Goal: Task Accomplishment & Management: Complete application form

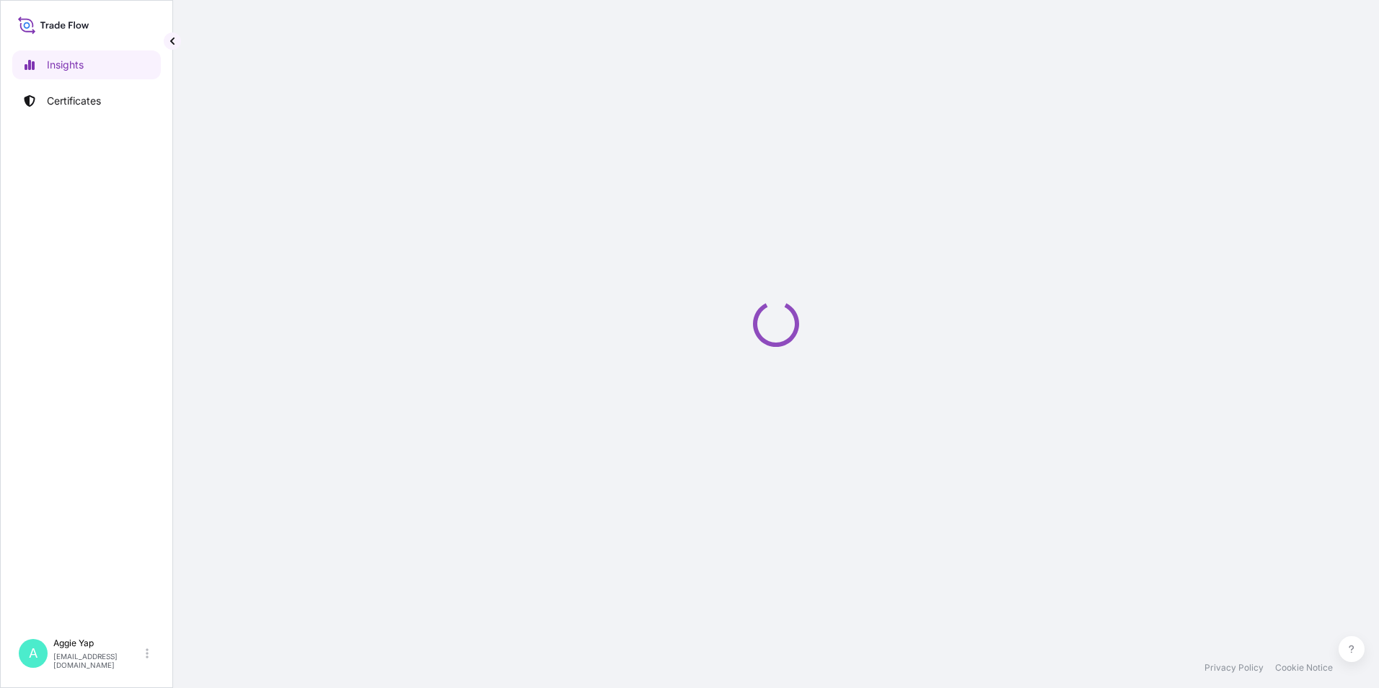
select select "2025"
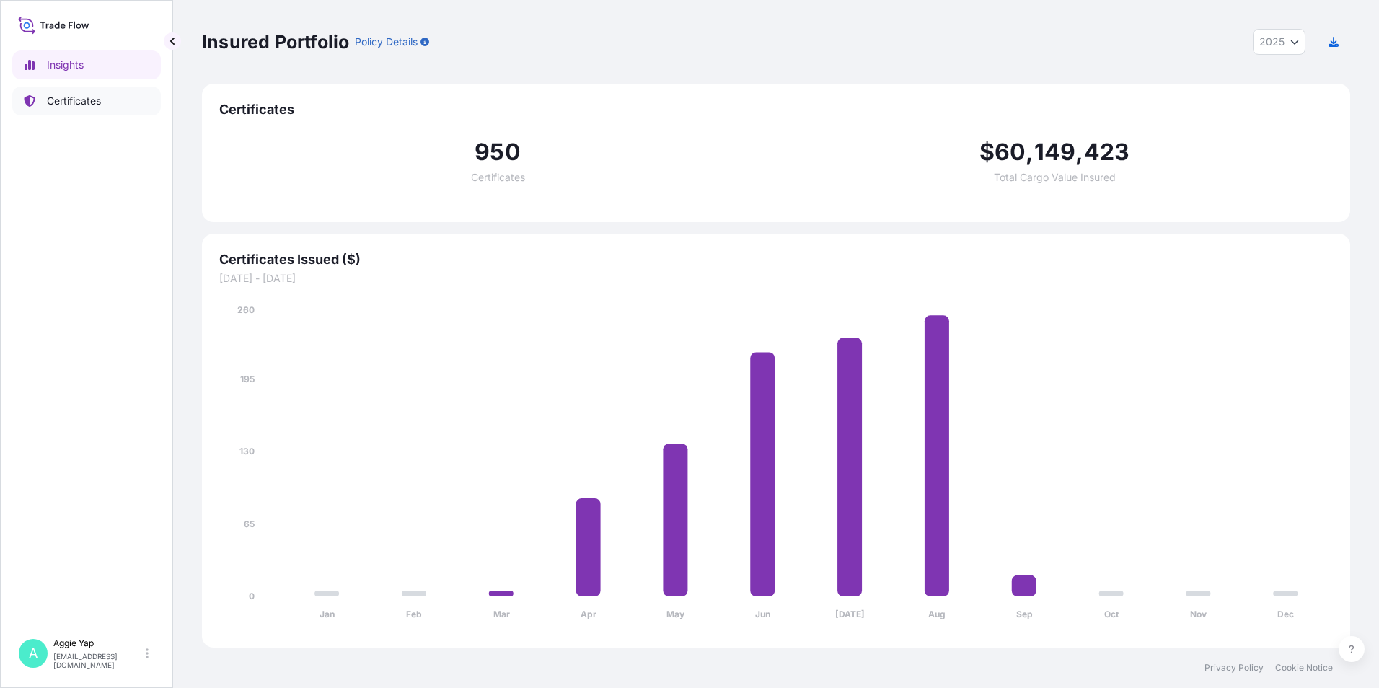
click at [106, 97] on link "Certificates" at bounding box center [86, 101] width 149 height 29
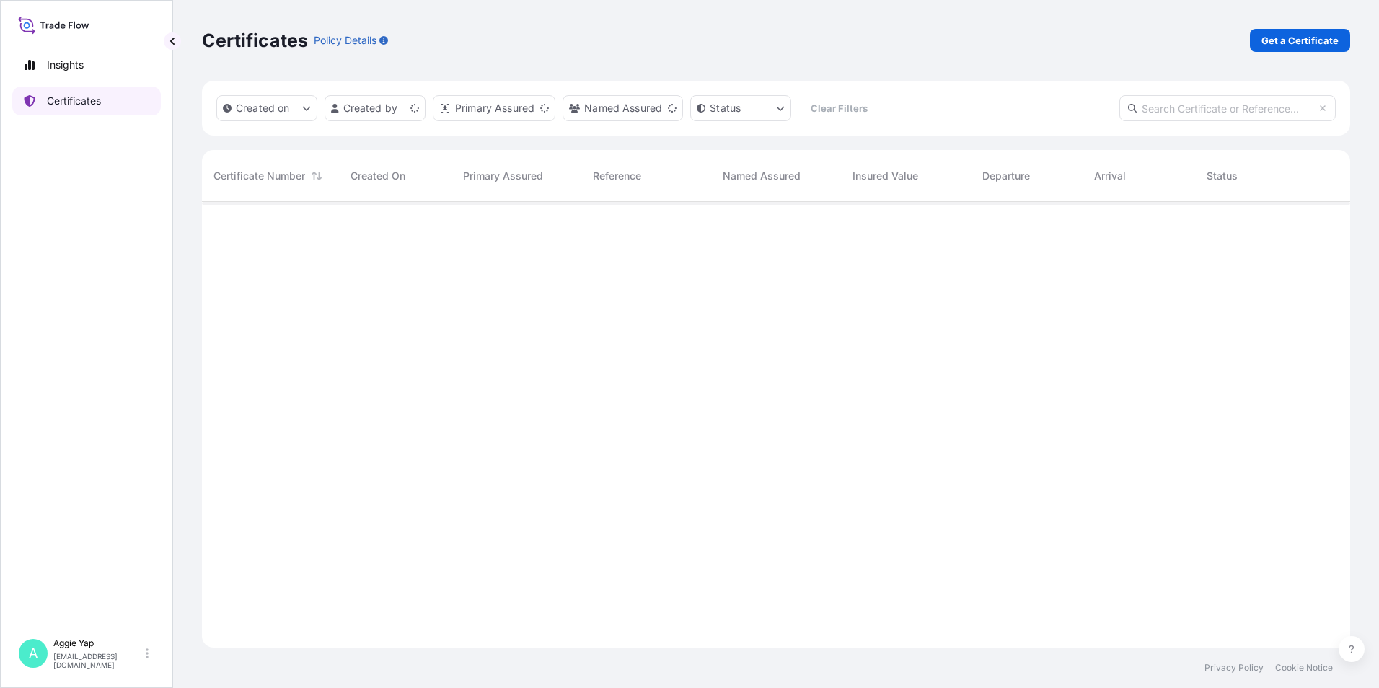
scroll to position [443, 1138]
click at [1291, 41] on p "Get a Certificate" at bounding box center [1300, 40] width 77 height 14
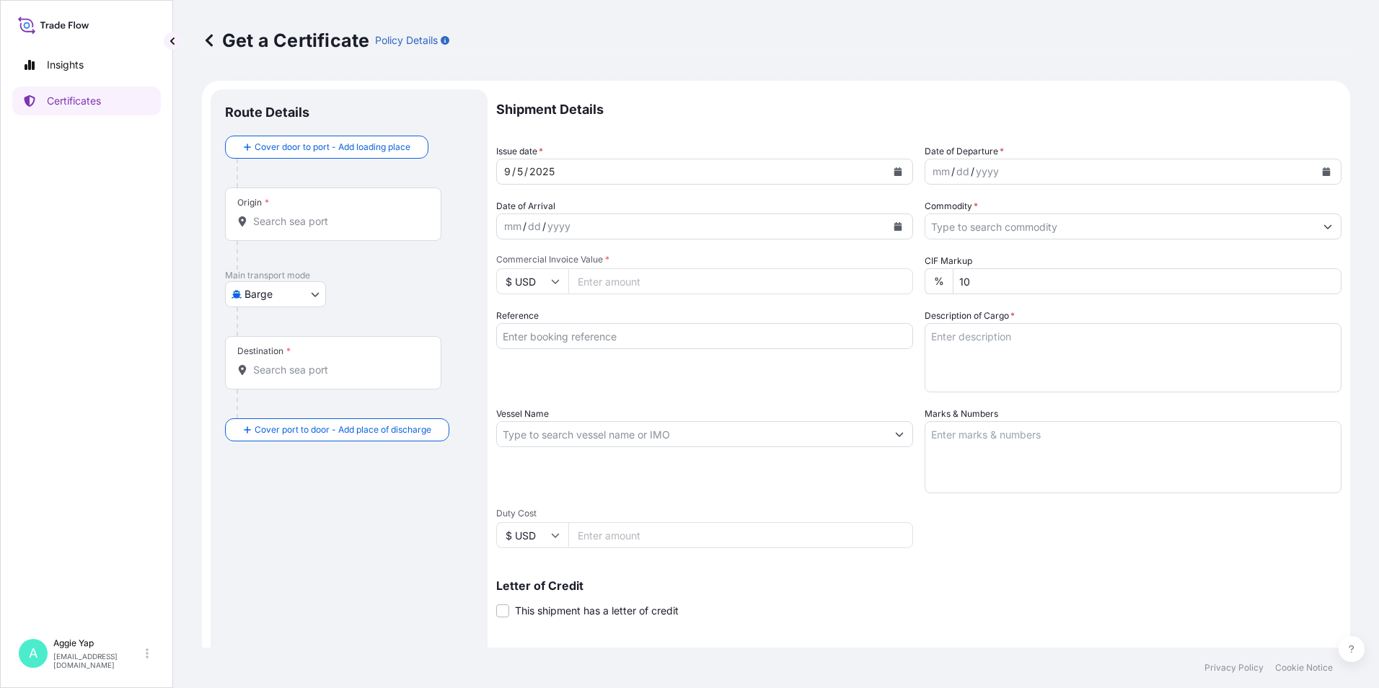
click at [268, 286] on body "Insights Certificates A [PERSON_NAME] [EMAIL_ADDRESS][DOMAIN_NAME] Get a Certif…" at bounding box center [689, 344] width 1379 height 688
click at [286, 412] on span "Ocean Vessel" at bounding box center [284, 410] width 64 height 14
select select "Ocean Vessel"
click at [323, 239] on div "Origin *" at bounding box center [333, 219] width 216 height 53
click at [323, 234] on input "Origin *" at bounding box center [338, 227] width 170 height 14
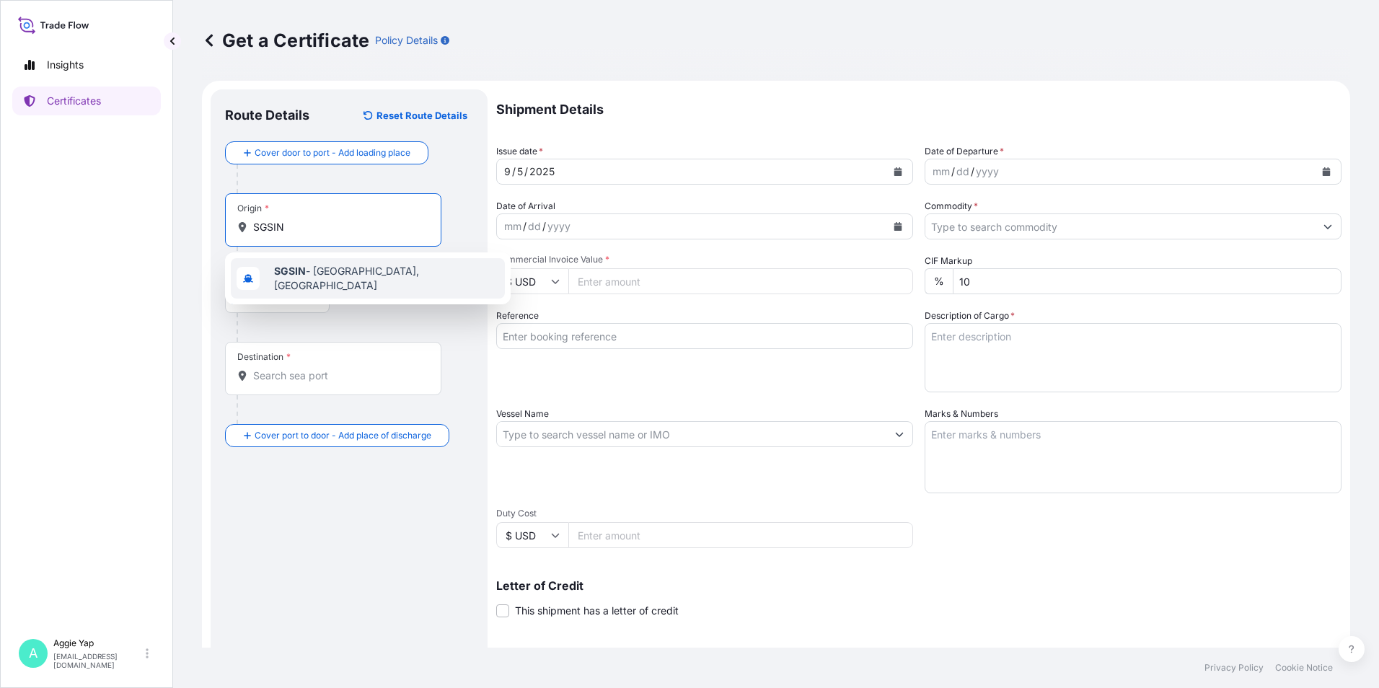
click at [282, 277] on b "SGSIN" at bounding box center [290, 271] width 32 height 12
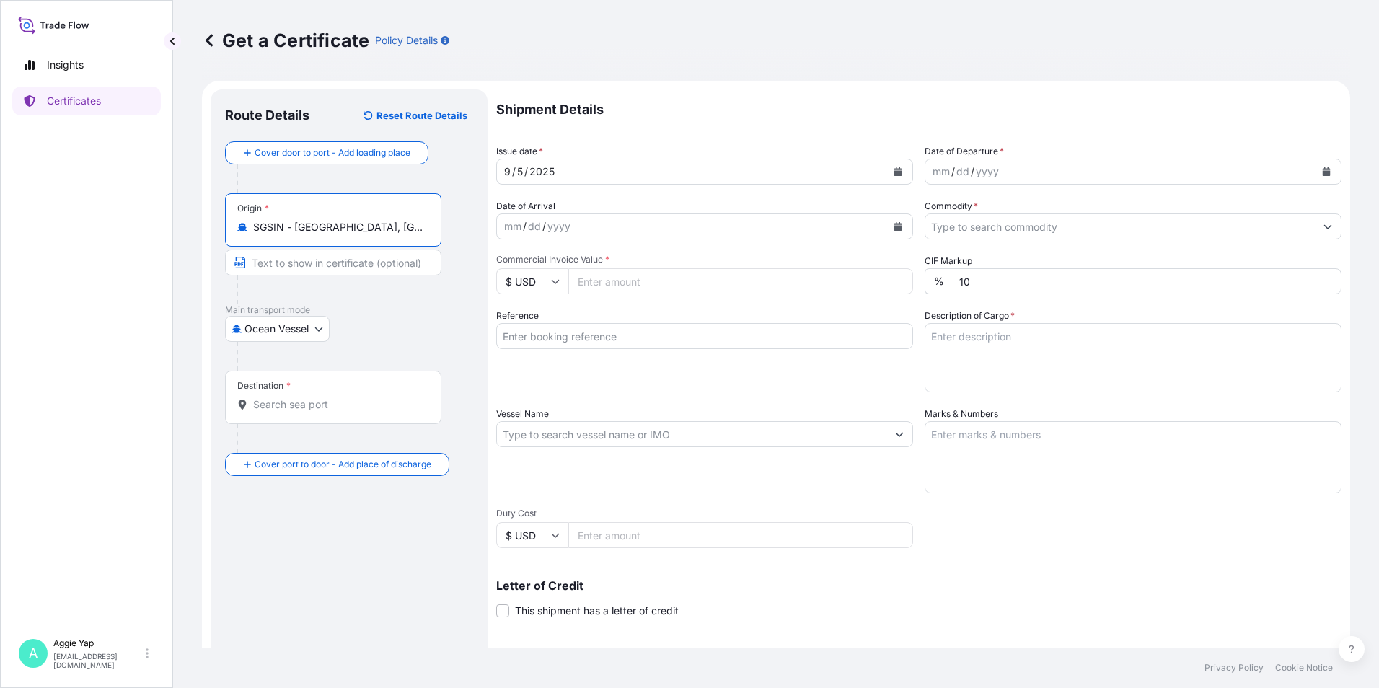
type input "SGSIN - [GEOGRAPHIC_DATA], [GEOGRAPHIC_DATA]"
click at [295, 395] on div "Destination *" at bounding box center [333, 397] width 216 height 53
click at [295, 397] on input "Destination *" at bounding box center [338, 404] width 170 height 14
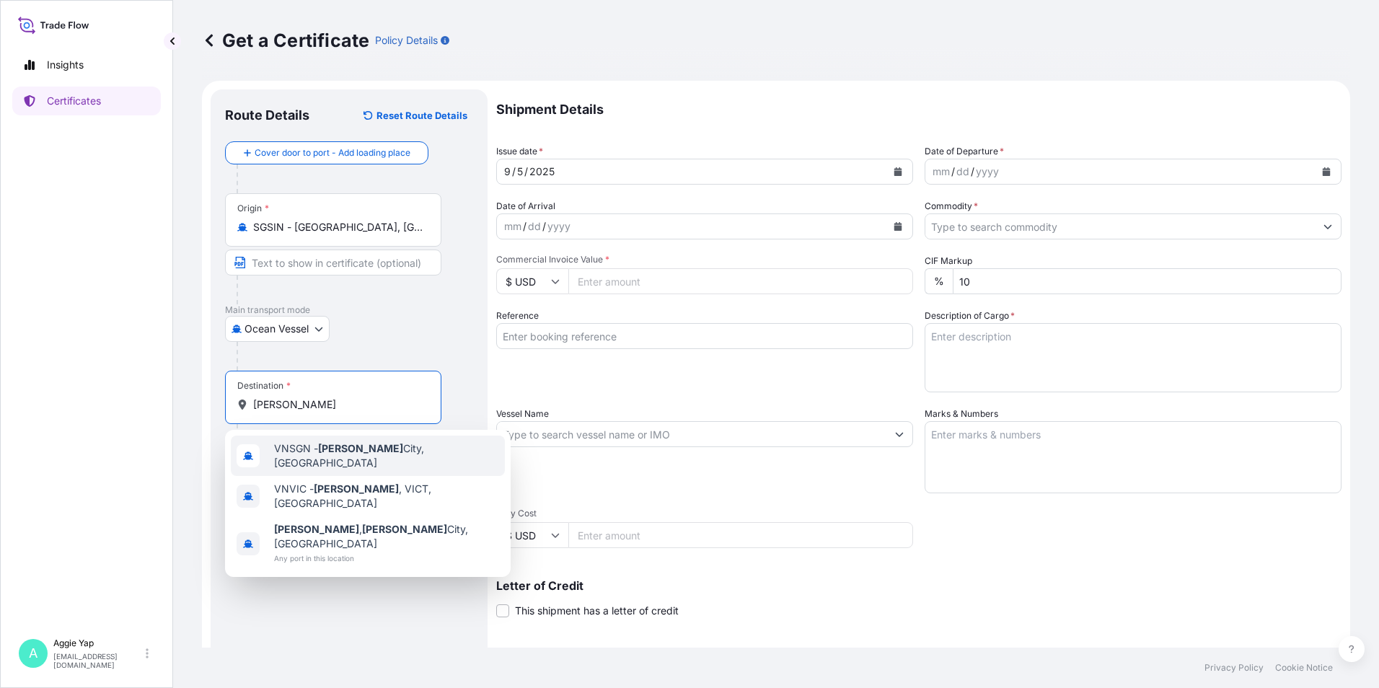
click at [321, 444] on div "VNSGN - [GEOGRAPHIC_DATA], [GEOGRAPHIC_DATA]" at bounding box center [368, 456] width 274 height 40
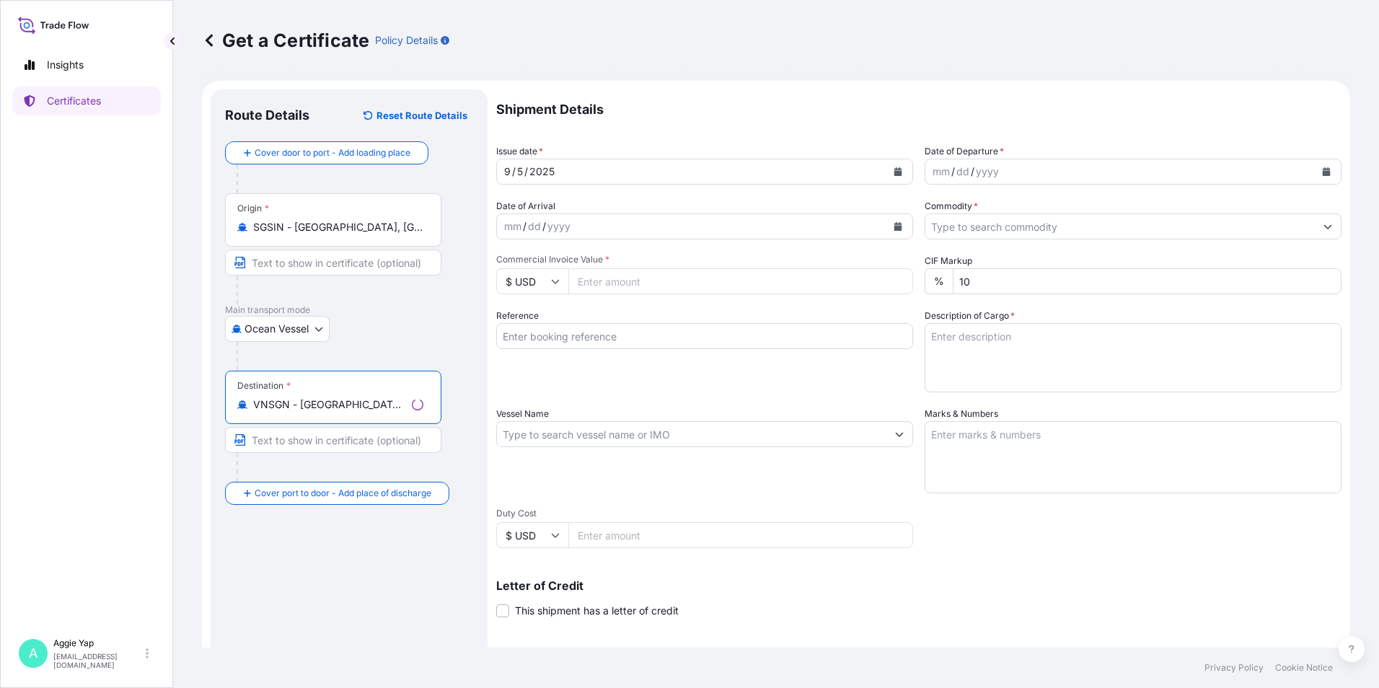
type input "VNSGN - [GEOGRAPHIC_DATA], [GEOGRAPHIC_DATA]"
click at [901, 173] on button "Calendar" at bounding box center [898, 171] width 23 height 23
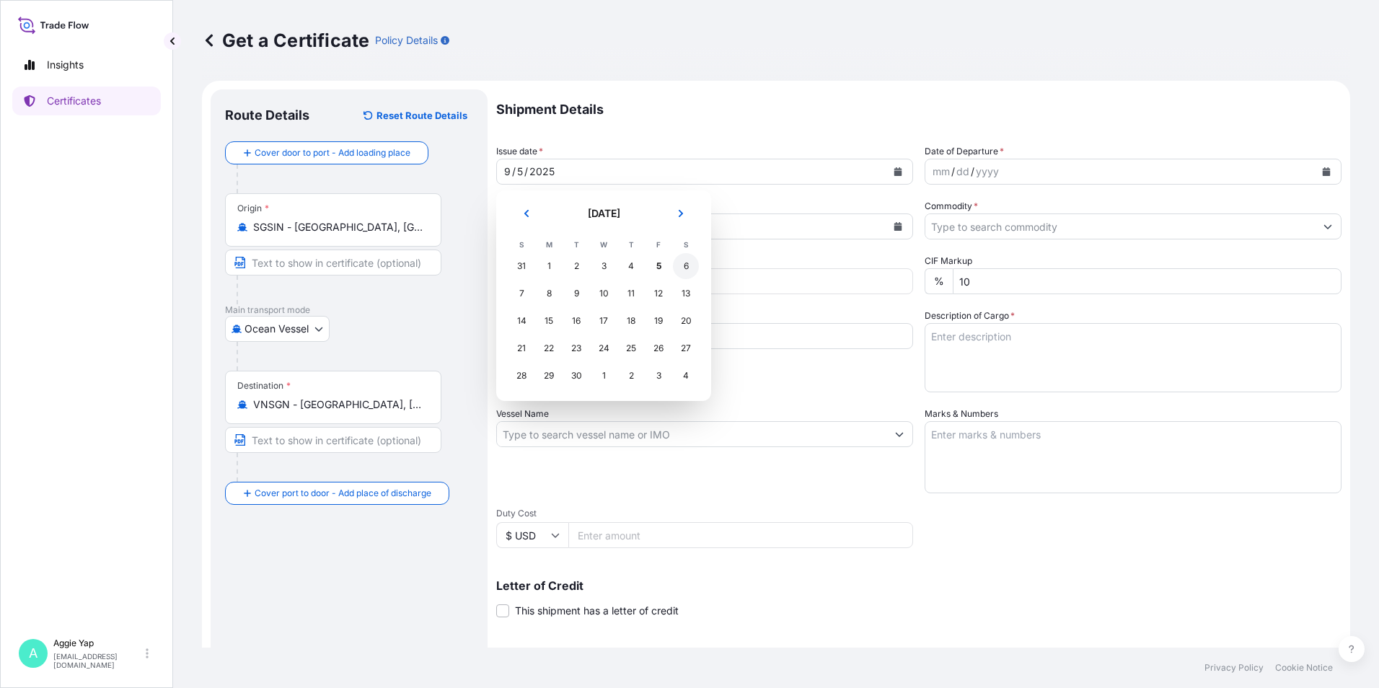
click at [683, 263] on div "6" at bounding box center [686, 266] width 26 height 26
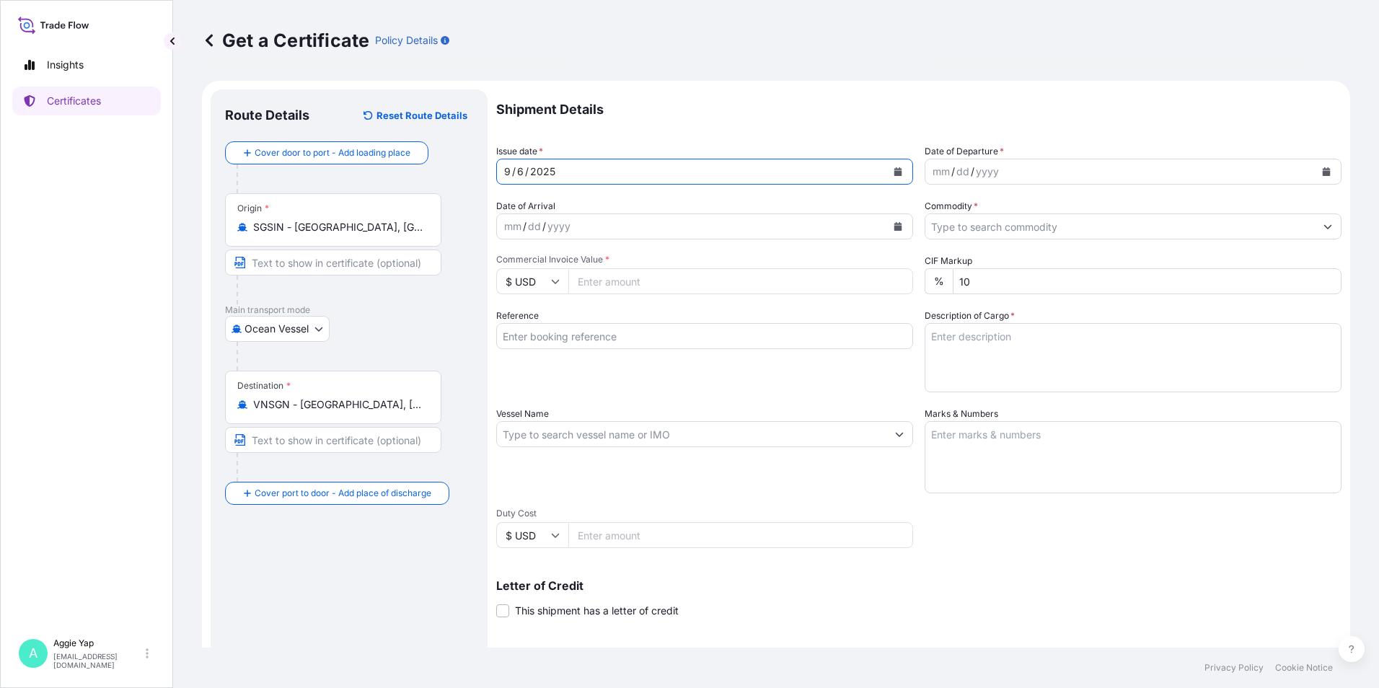
click at [1322, 175] on icon "Calendar" at bounding box center [1326, 171] width 9 height 9
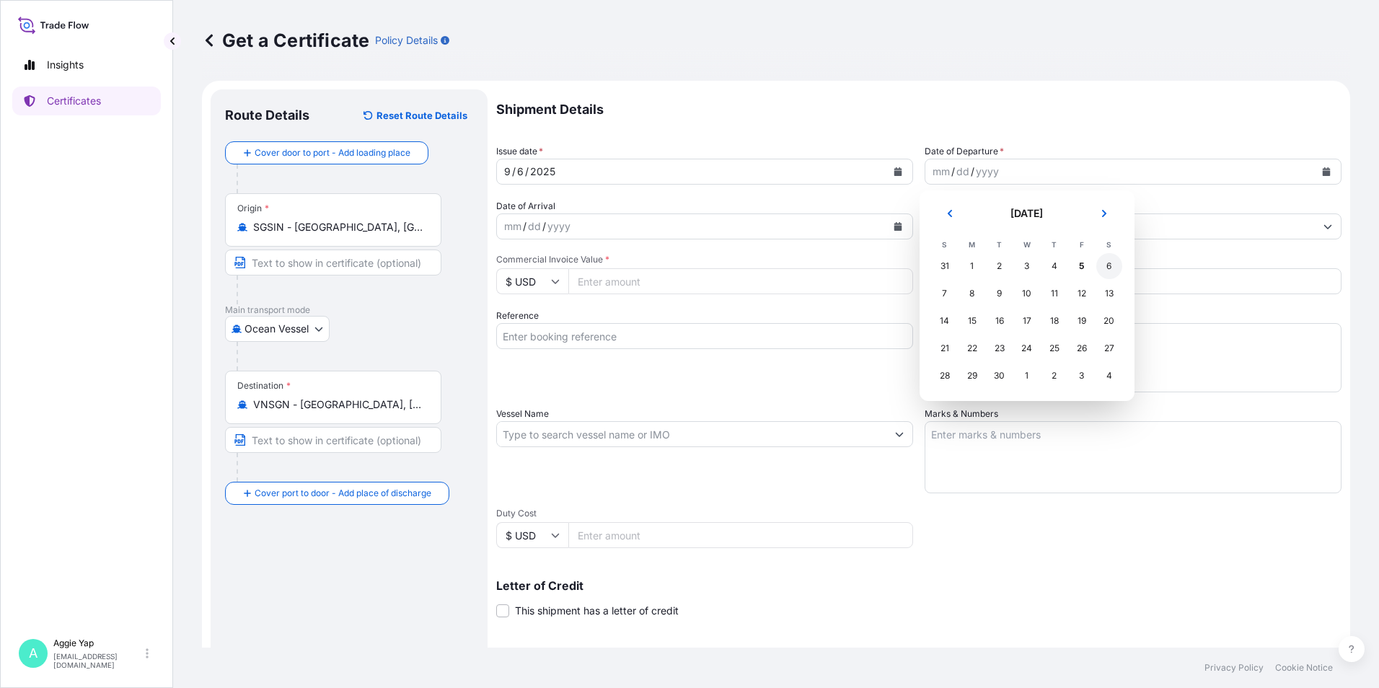
click at [1109, 266] on div "6" at bounding box center [1109, 266] width 26 height 26
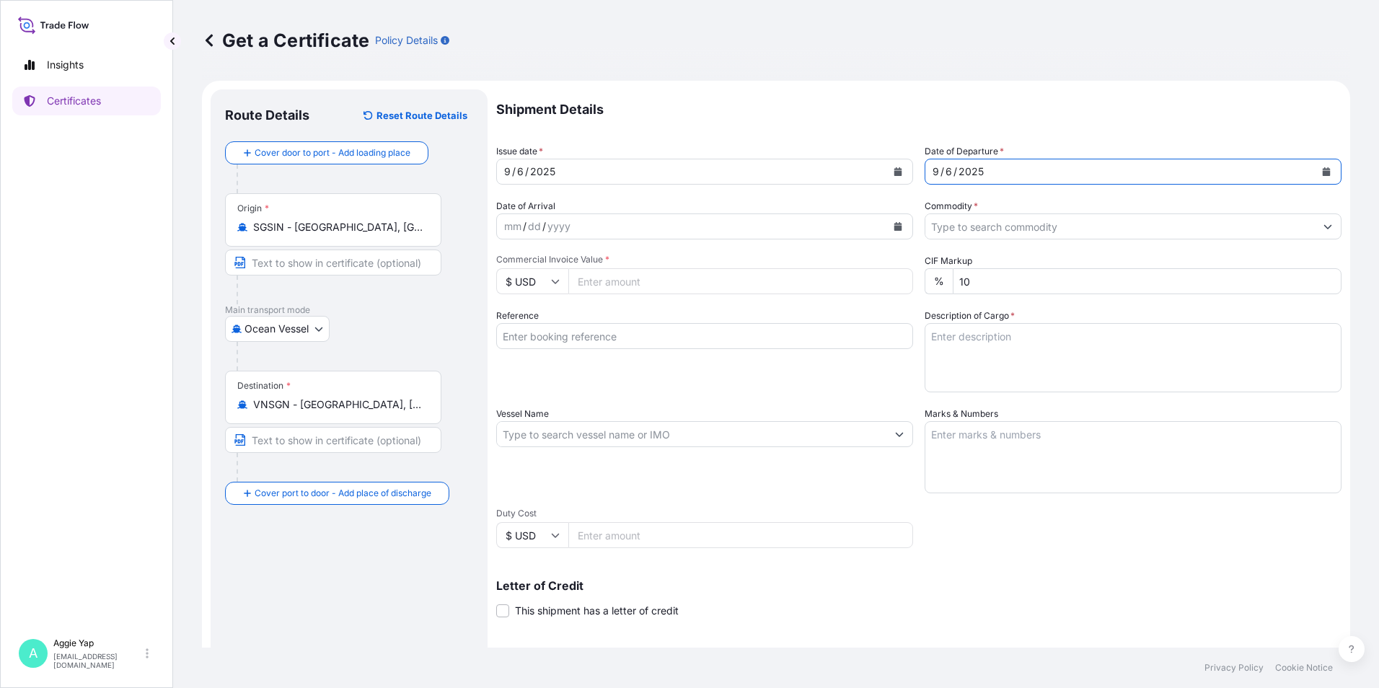
click at [957, 229] on input "Commodity *" at bounding box center [1121, 227] width 390 height 26
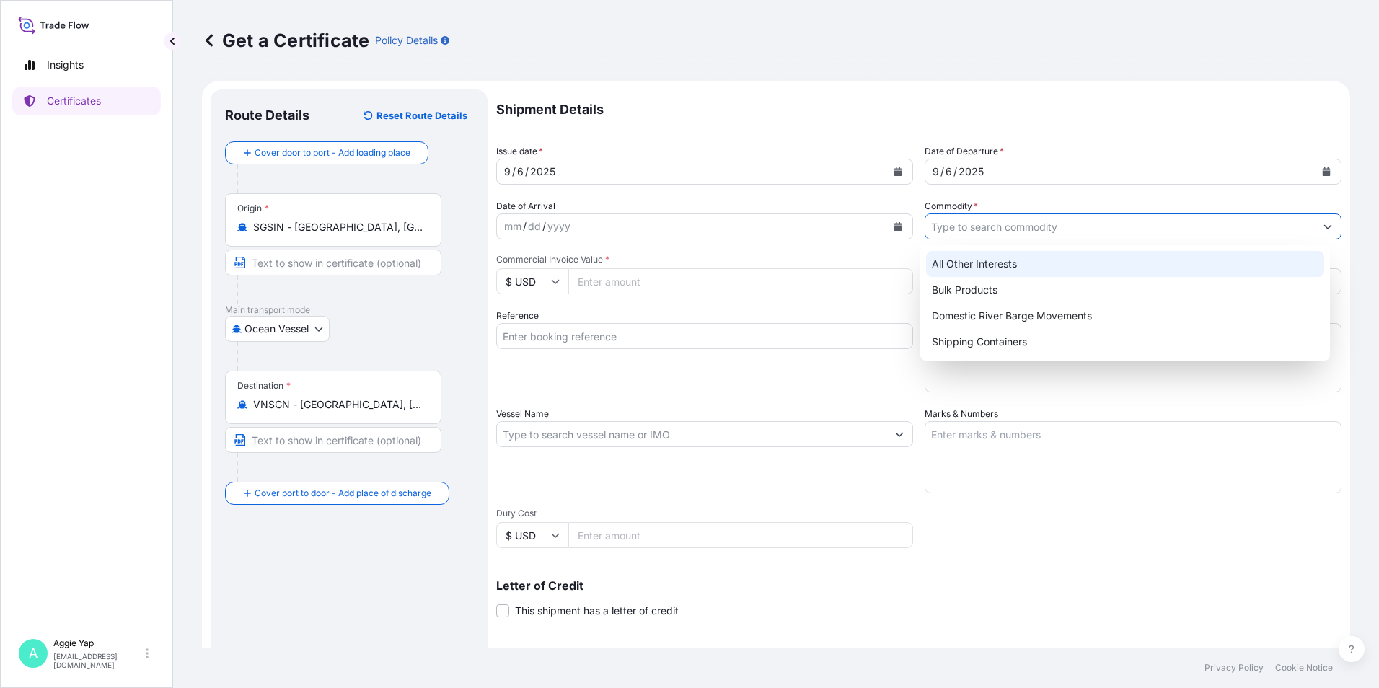
click at [968, 268] on div "All Other Interests" at bounding box center [1125, 264] width 399 height 26
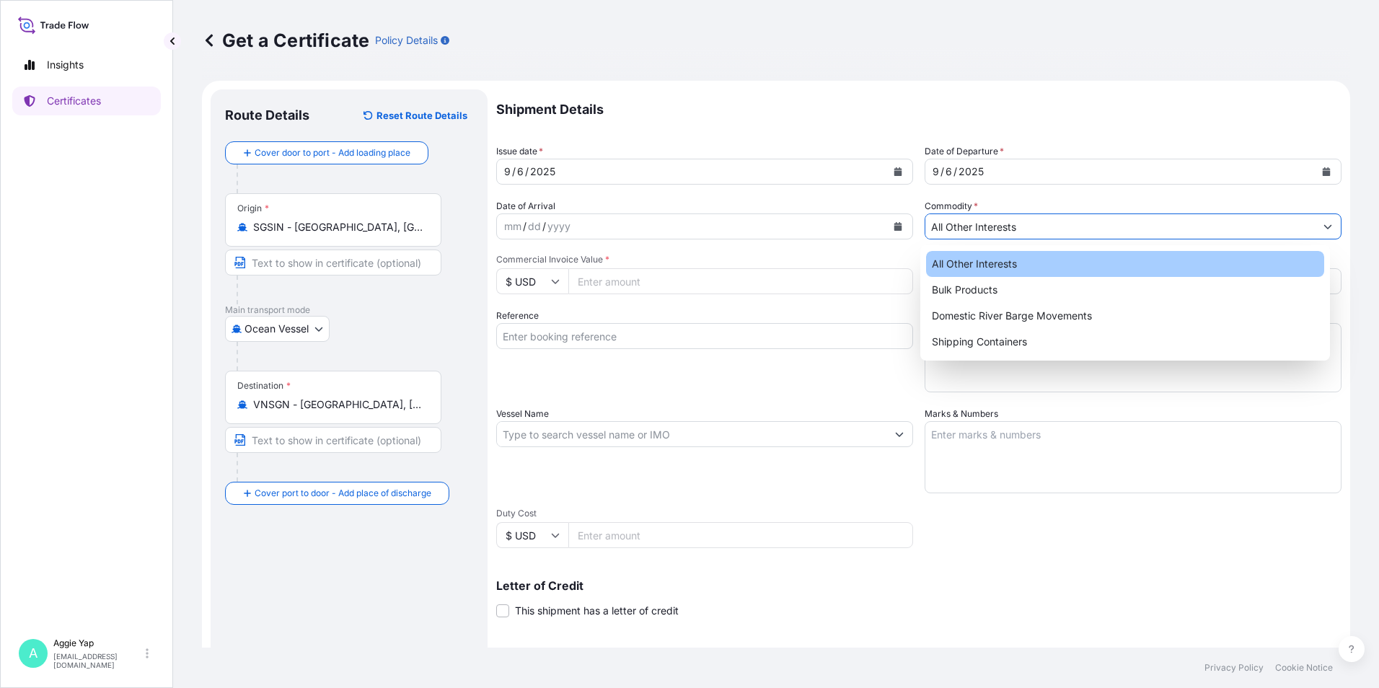
type input "All Other Interests"
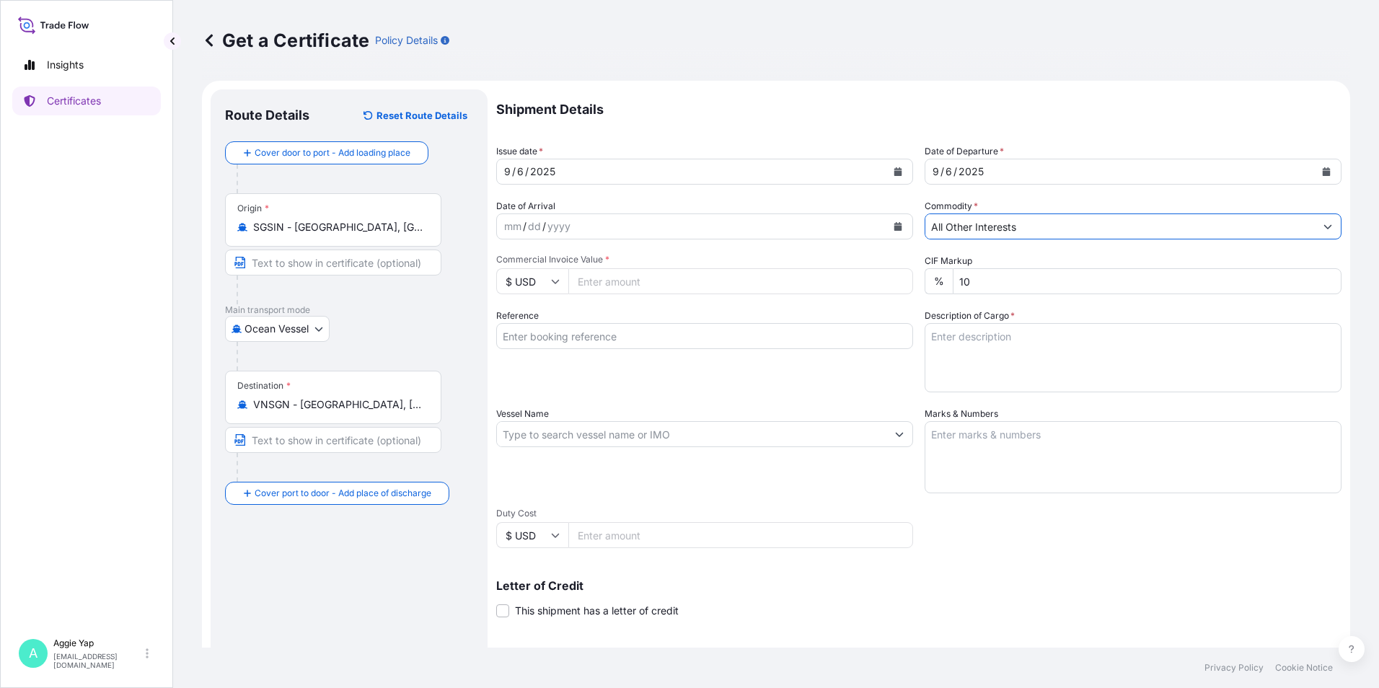
click at [597, 268] on div "Commercial Invoice Value * $ USD" at bounding box center [704, 274] width 417 height 40
click at [612, 278] on input "Commercial Invoice Value *" at bounding box center [740, 281] width 345 height 26
type input "5910.27"
click at [595, 433] on input "Vessel Name" at bounding box center [692, 434] width 390 height 26
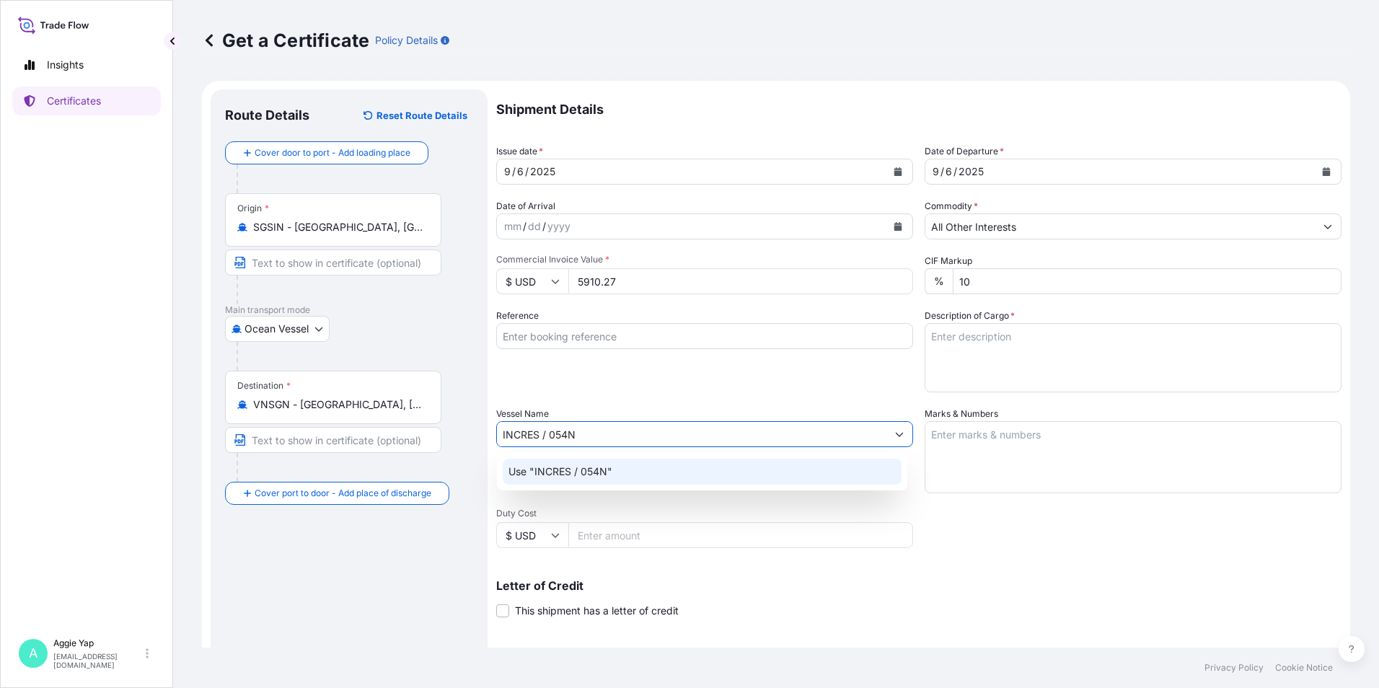
click at [604, 475] on p "Use "INCRES / 054N"" at bounding box center [561, 472] width 104 height 14
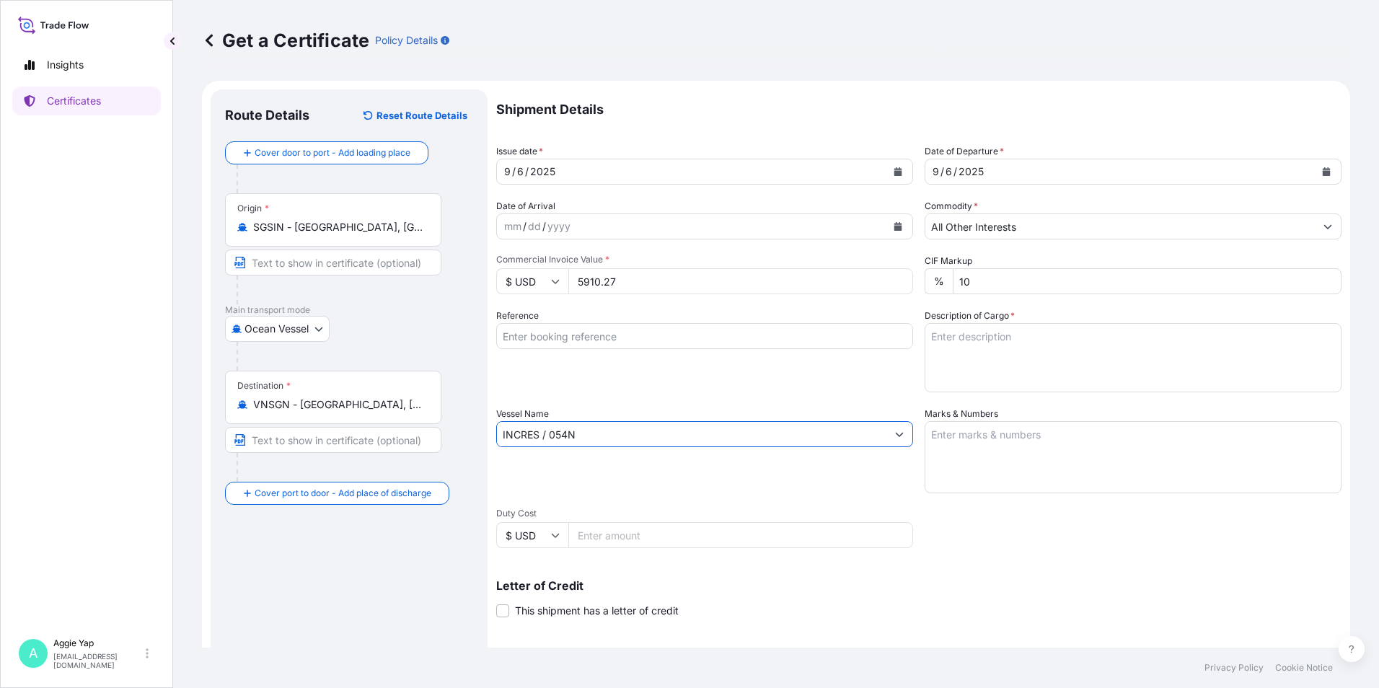
type input "INCRES / 054N"
click at [995, 464] on textarea "Marks & Numbers" at bounding box center [1133, 457] width 417 height 72
type textarea "AS PER BILL OF LADING"
click at [1024, 371] on textarea "Description of Cargo *" at bounding box center [1133, 357] width 417 height 69
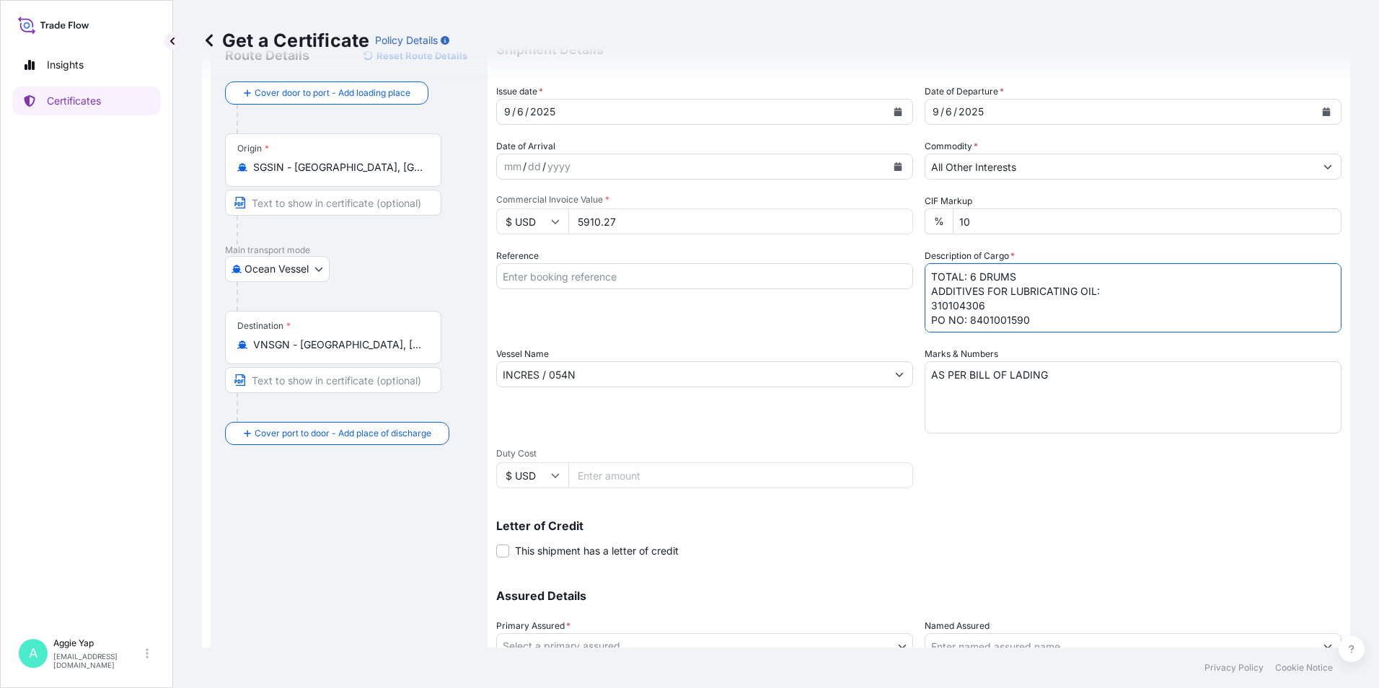
scroll to position [178, 0]
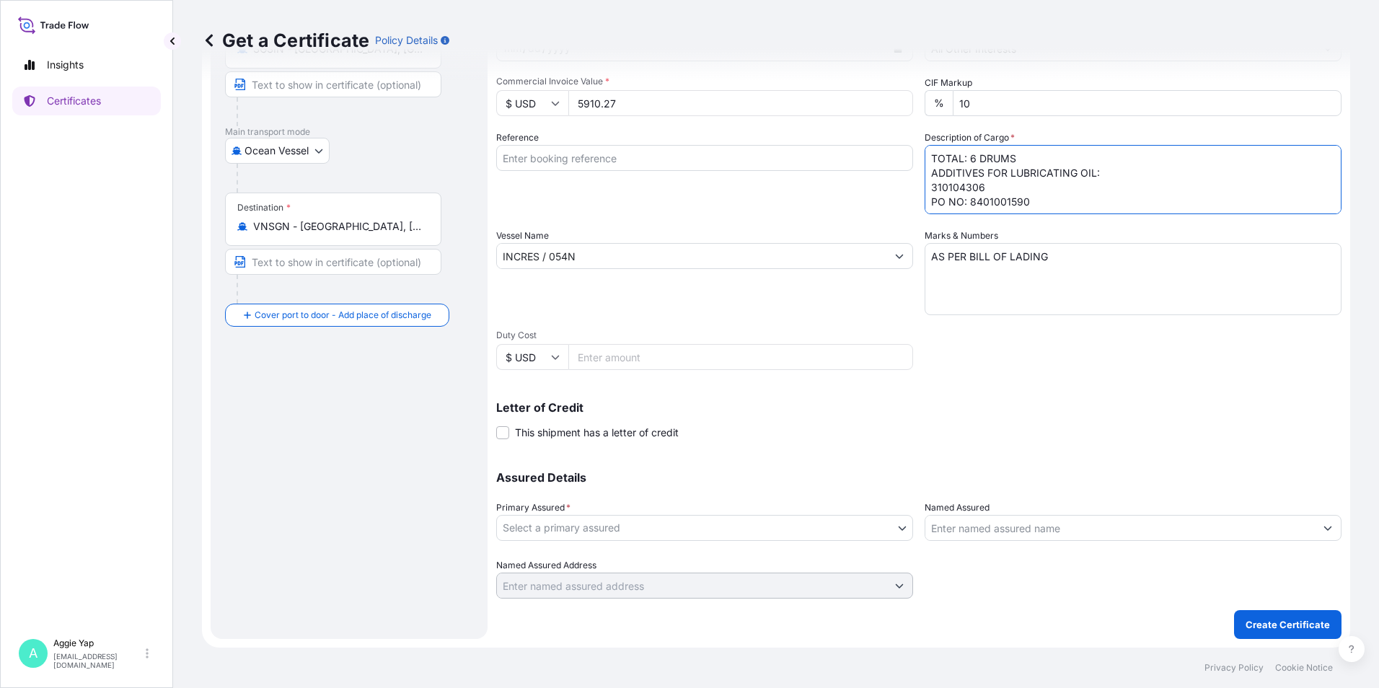
type textarea "TOTAL: 6 DRUMS ADDITIVES FOR LUBRICATING OIL: 310104306 PO NO: 8401001590"
click at [643, 532] on body "Insights Certificates A [PERSON_NAME] [EMAIL_ADDRESS][DOMAIN_NAME] Get a Certif…" at bounding box center [689, 344] width 1379 height 688
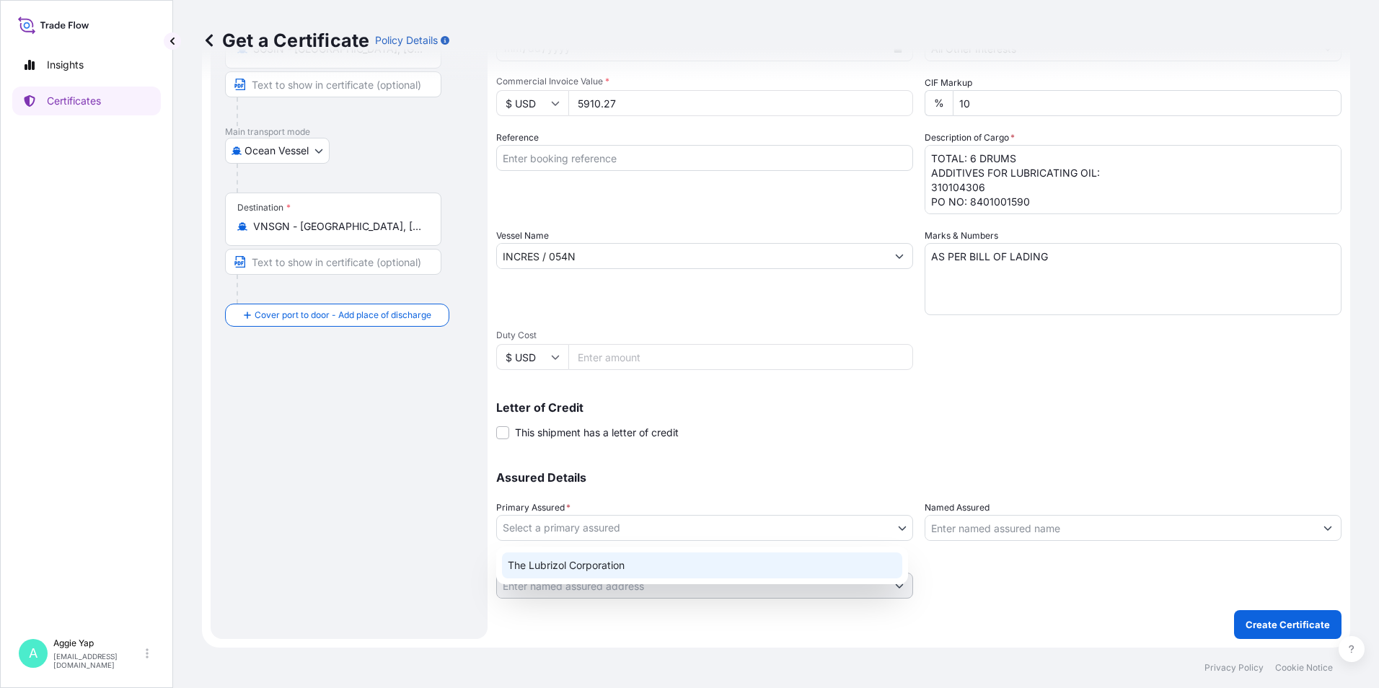
click at [645, 569] on div "The Lubrizol Corporation" at bounding box center [702, 566] width 400 height 26
select select "31566"
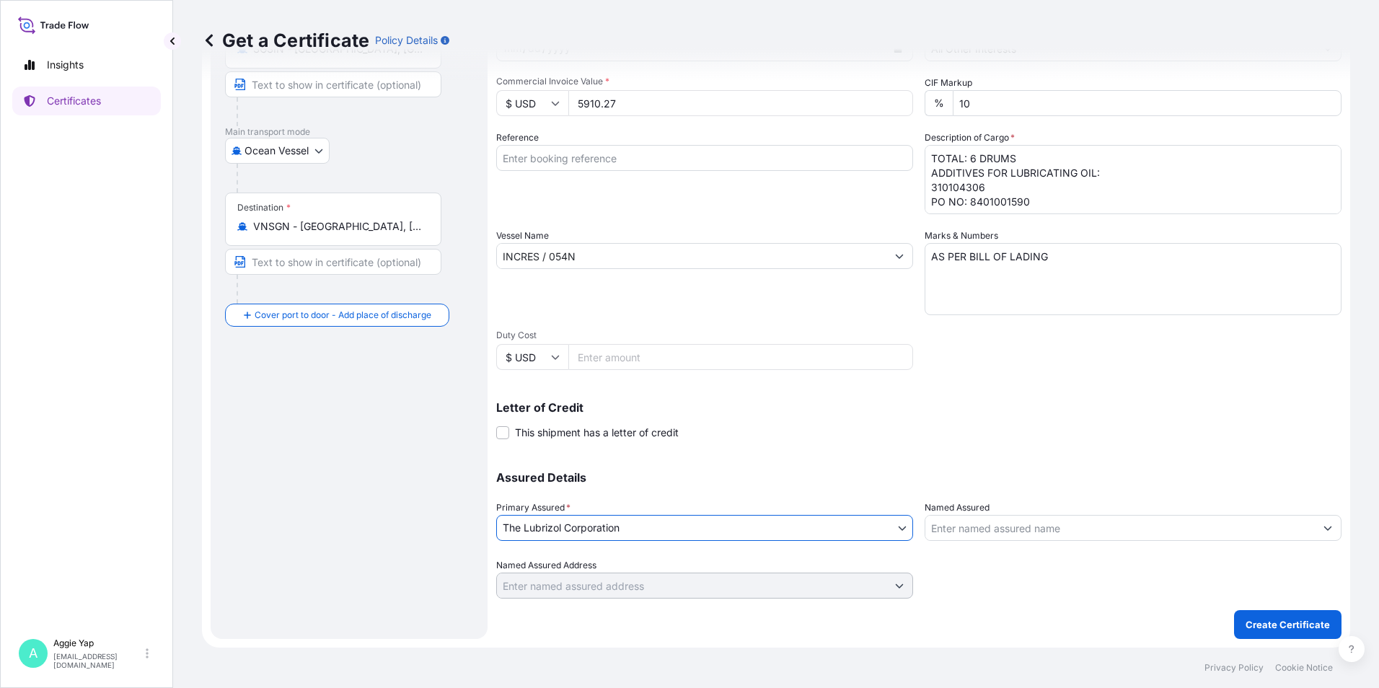
click at [960, 536] on input "Named Assured" at bounding box center [1121, 528] width 390 height 26
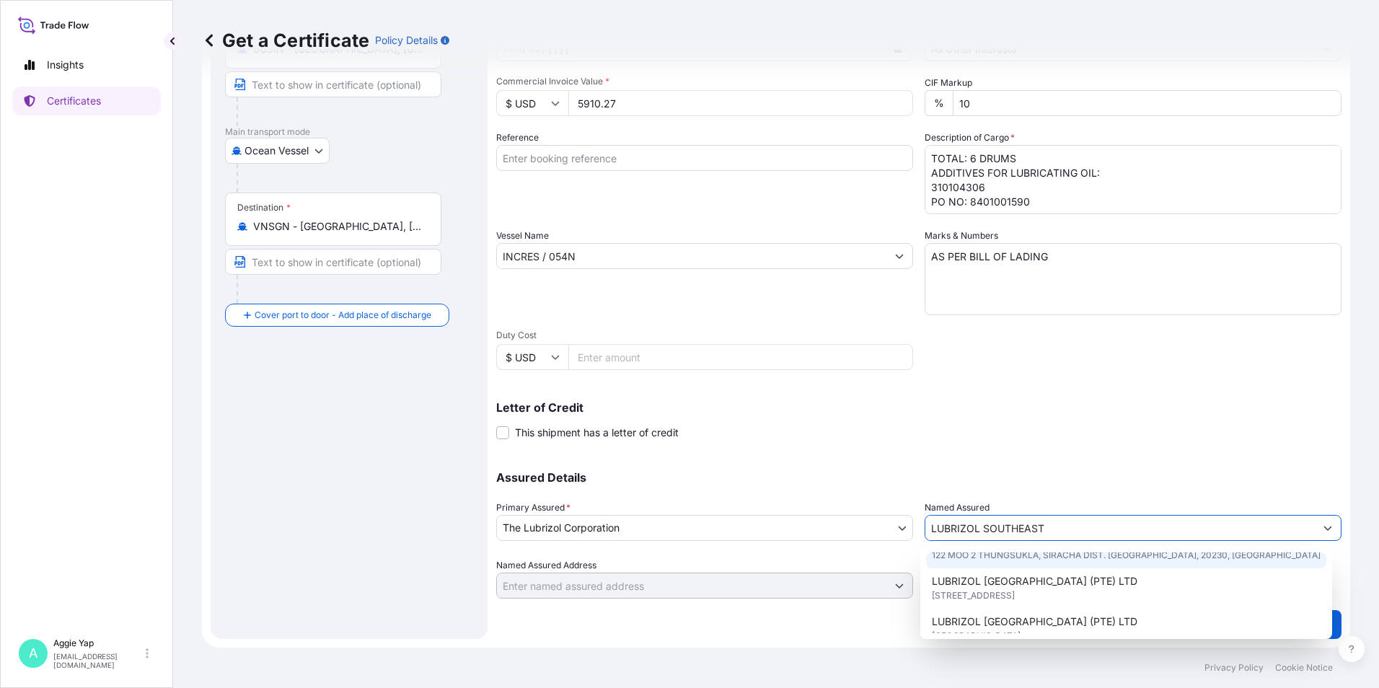
scroll to position [72, 0]
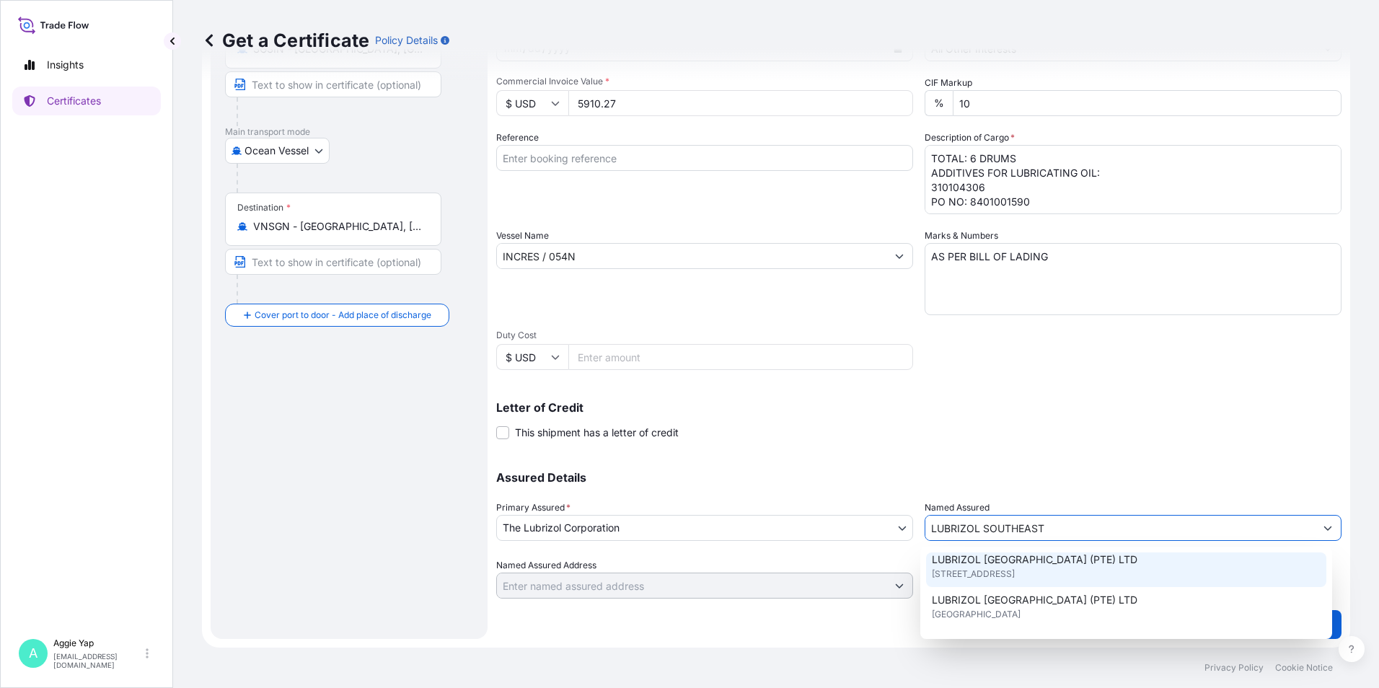
click at [1015, 574] on span "[STREET_ADDRESS]" at bounding box center [973, 574] width 83 height 14
type input "LUBRIZOL [GEOGRAPHIC_DATA] (PTE) LTD"
type input "[STREET_ADDRESS]"
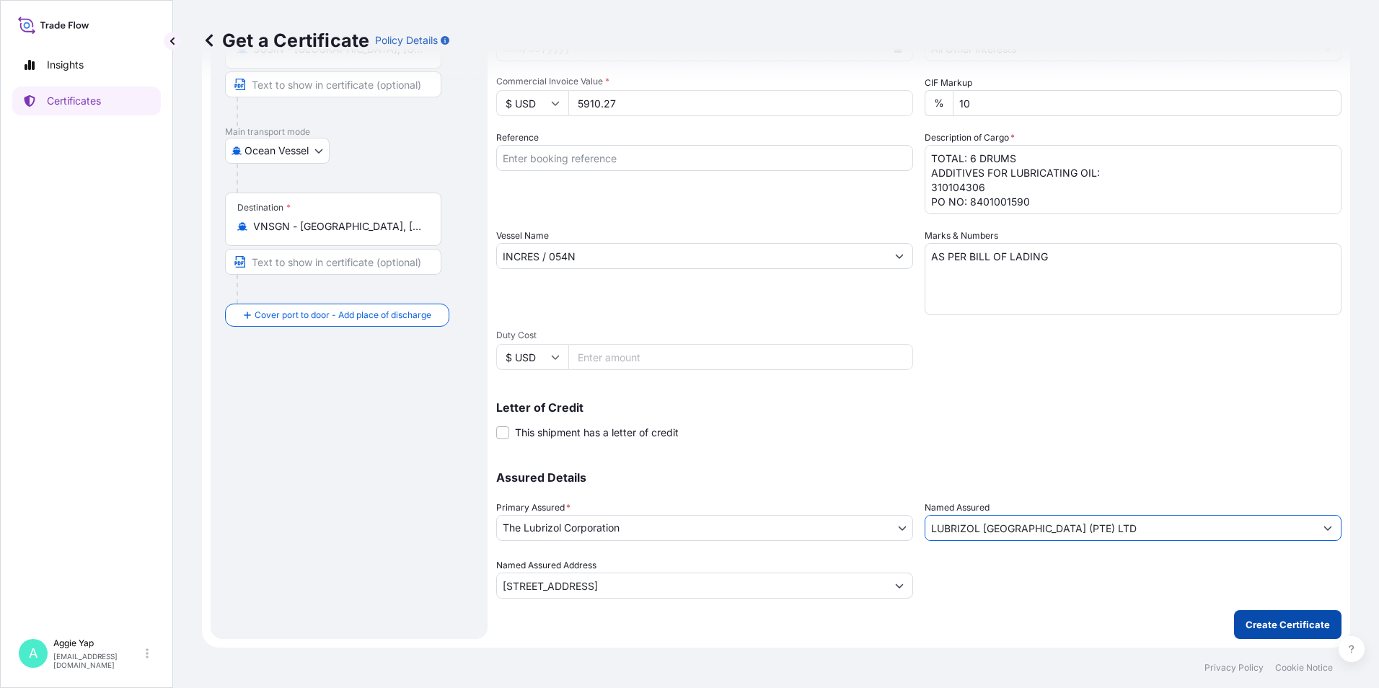
type input "LUBRIZOL [GEOGRAPHIC_DATA] (PTE) LTD"
click at [1250, 625] on p "Create Certificate" at bounding box center [1288, 624] width 84 height 14
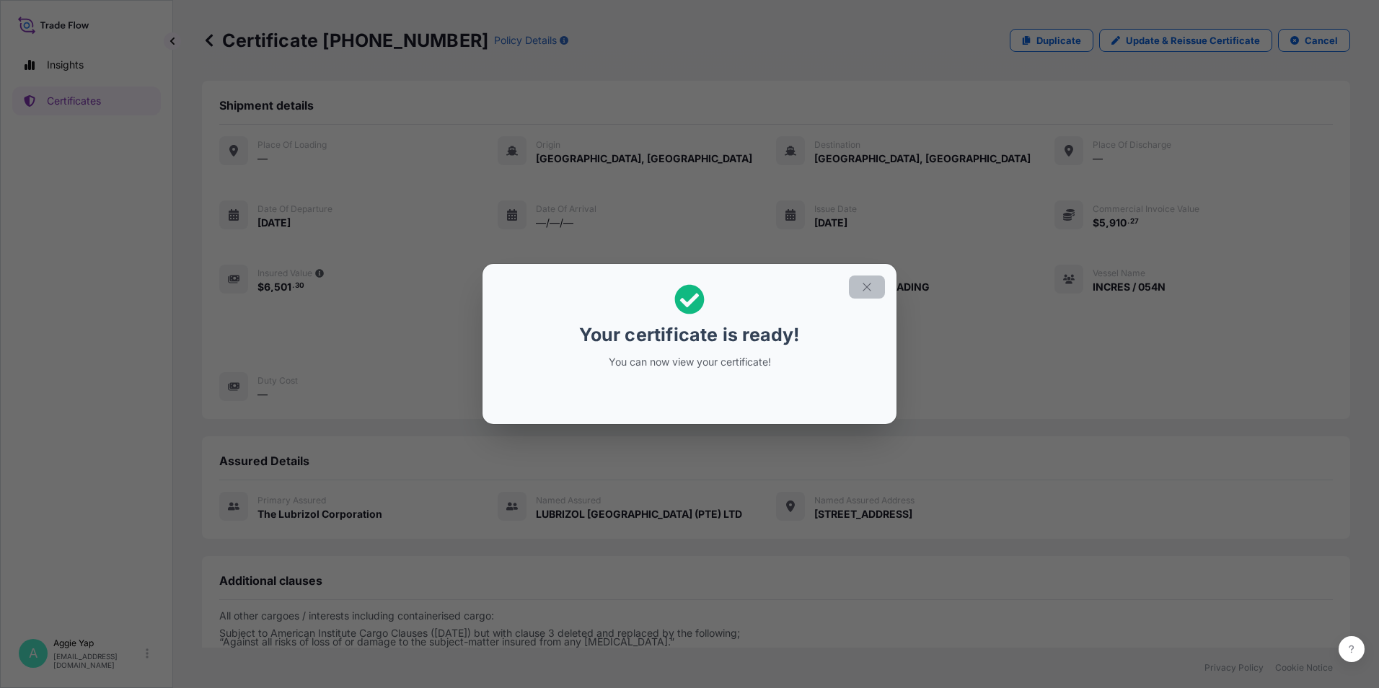
click at [871, 287] on icon "button" at bounding box center [867, 287] width 13 height 13
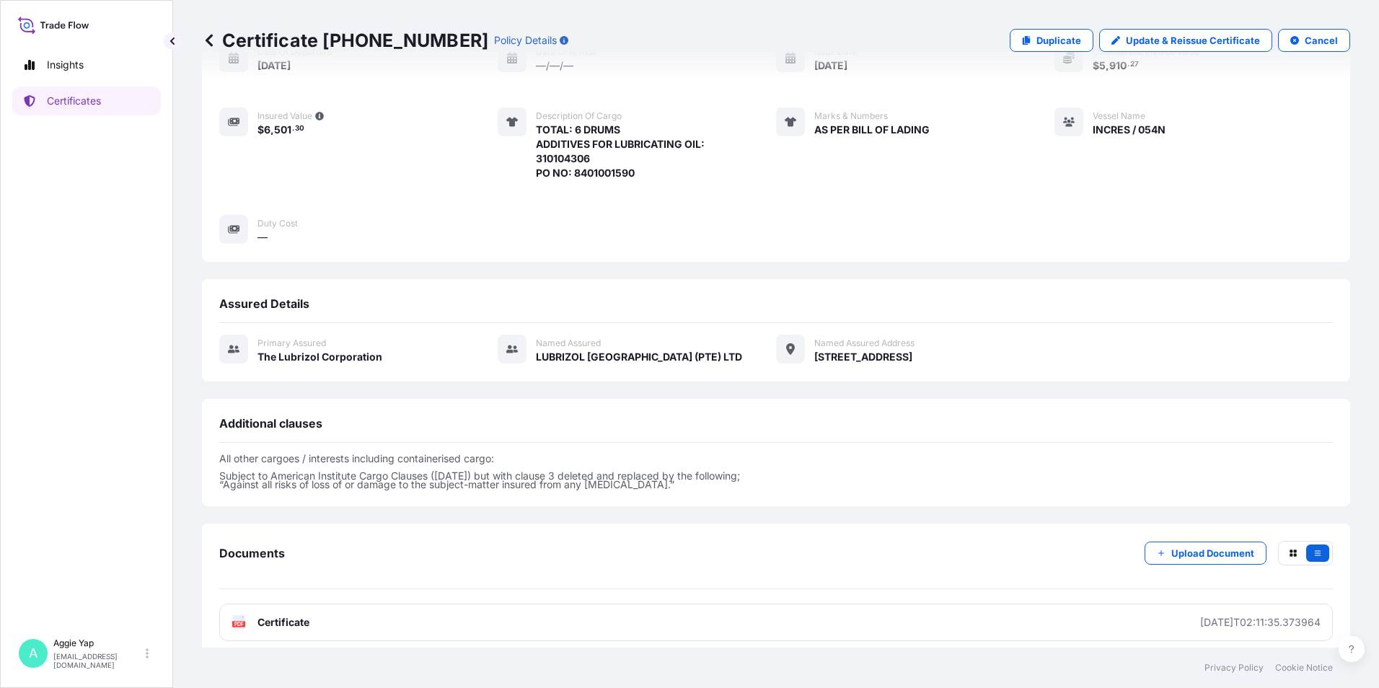
scroll to position [168, 0]
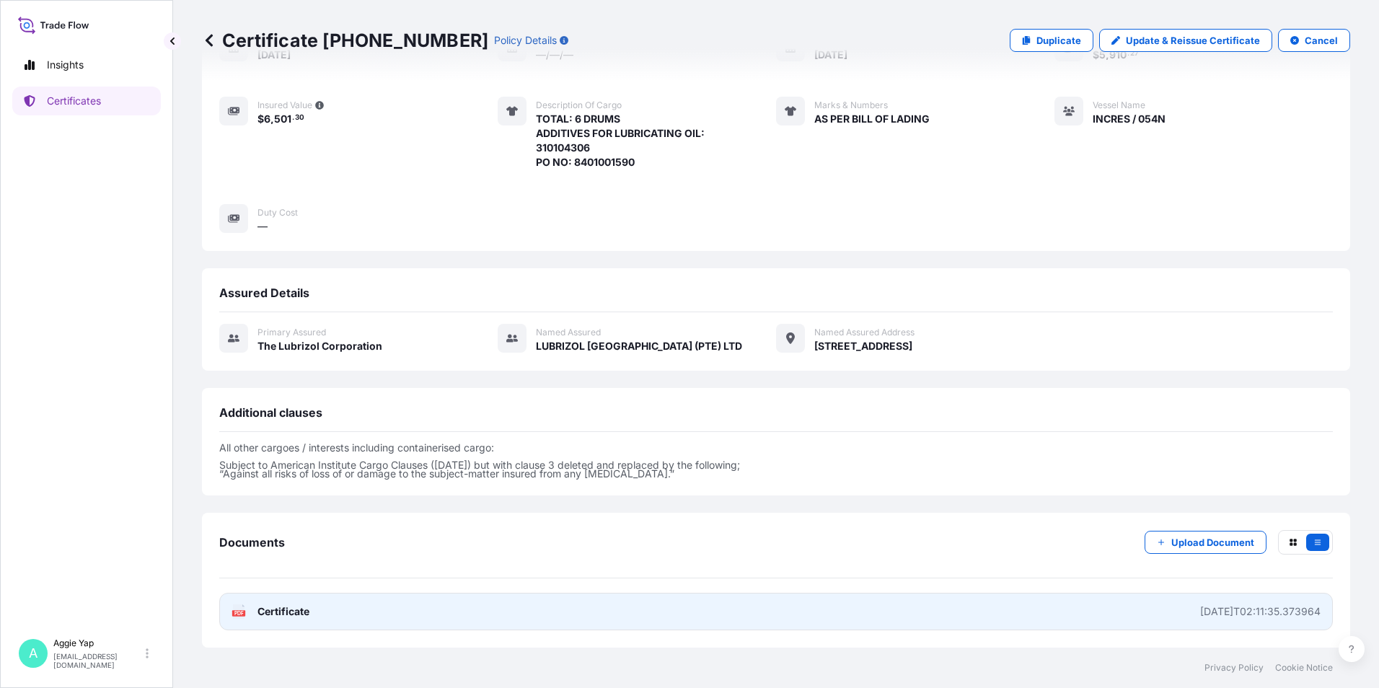
click at [322, 615] on link "PDF Certificate [DATE]T02:11:35.373964" at bounding box center [776, 612] width 1114 height 38
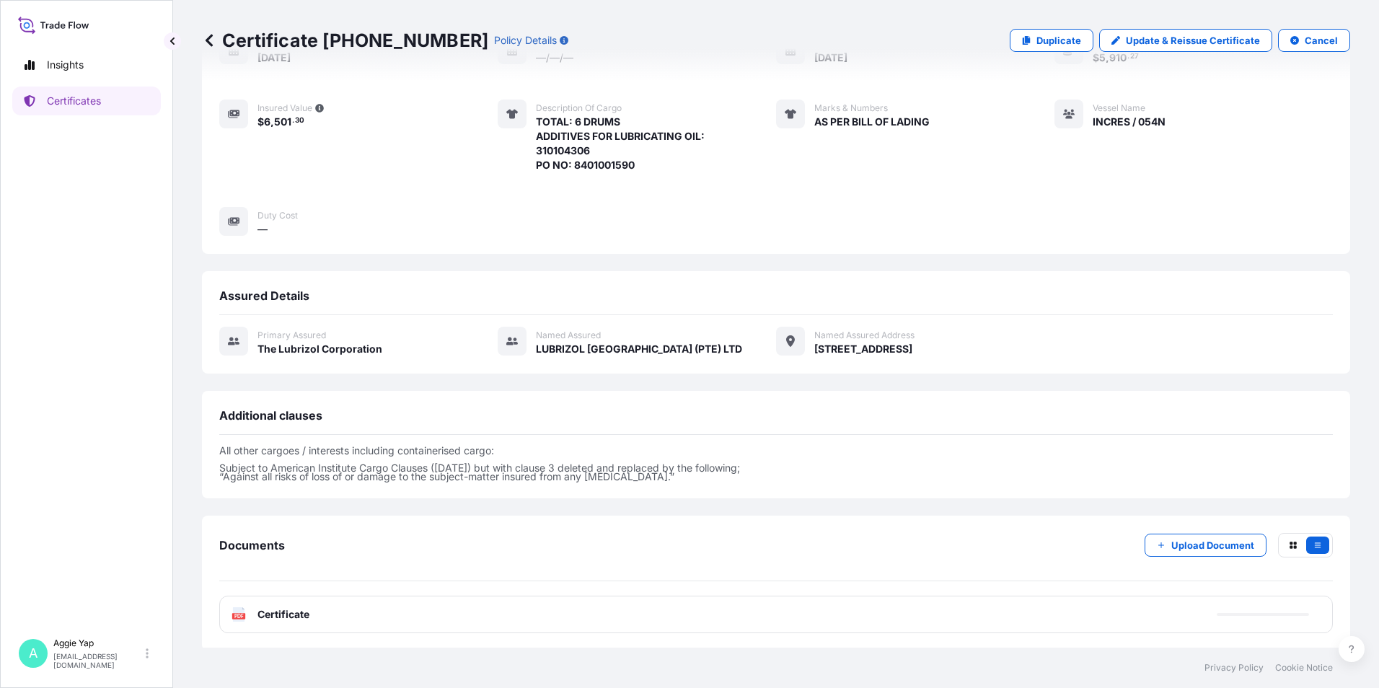
scroll to position [165, 0]
click at [82, 103] on p "Certificates" at bounding box center [74, 101] width 54 height 14
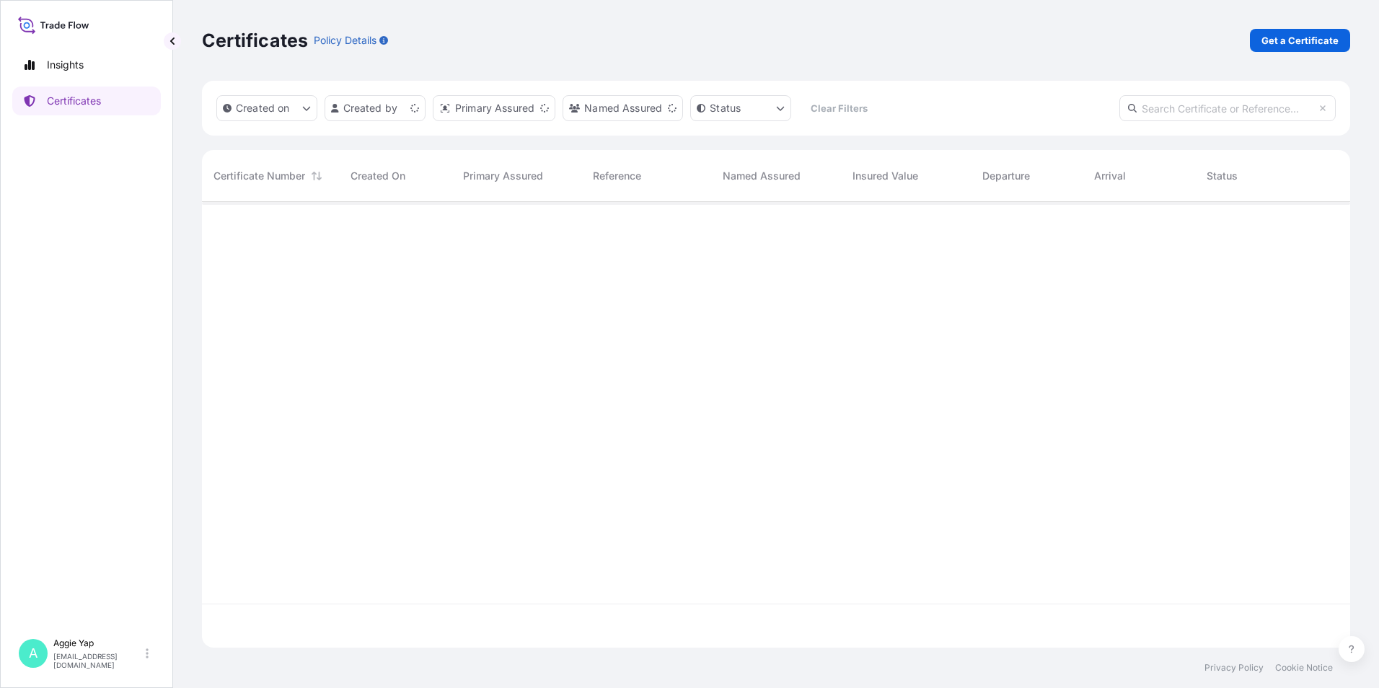
scroll to position [443, 1138]
click at [1300, 54] on div "Certificates Policy Details Get a Certificate" at bounding box center [776, 40] width 1148 height 81
click at [1305, 41] on p "Get a Certificate" at bounding box center [1300, 40] width 77 height 14
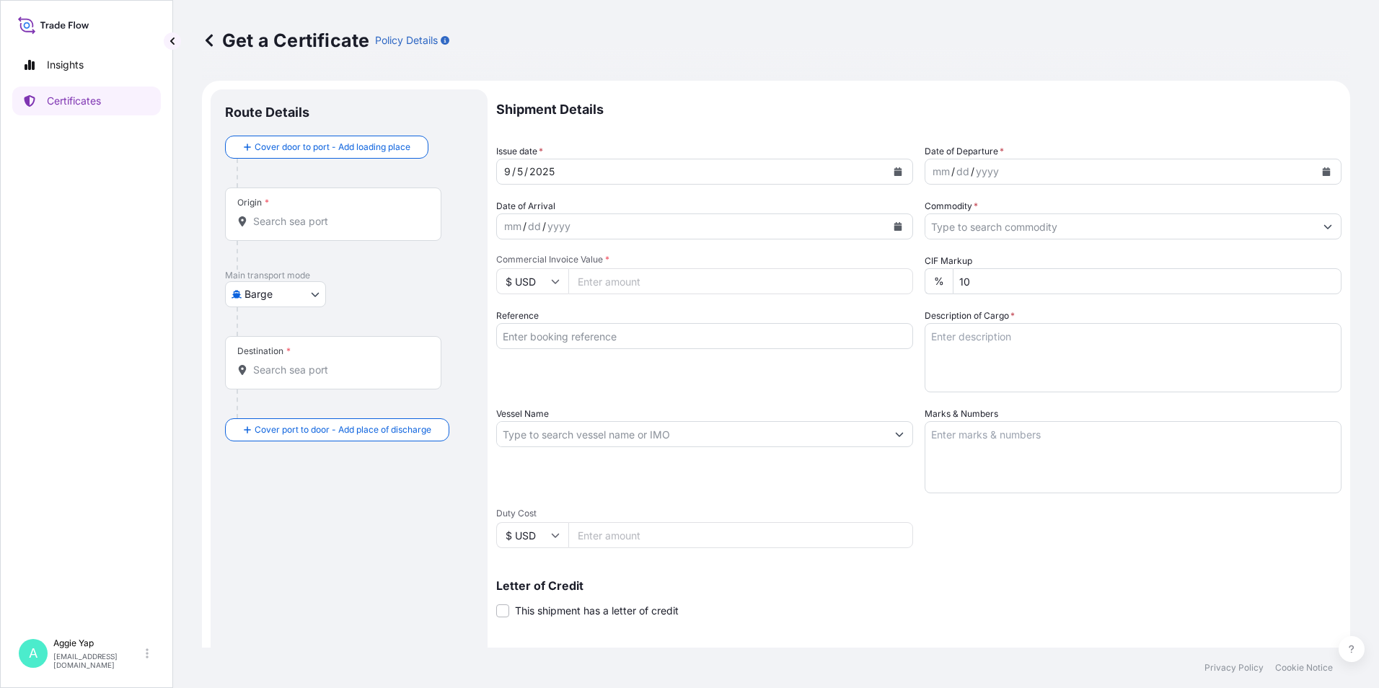
click at [285, 295] on body "Insights Certificates A [PERSON_NAME] [EMAIL_ADDRESS][DOMAIN_NAME] Get a Certif…" at bounding box center [689, 344] width 1379 height 688
click at [285, 335] on div "Air" at bounding box center [277, 332] width 92 height 26
select select "Air"
click at [296, 239] on div "Origin *" at bounding box center [333, 219] width 216 height 53
click at [296, 234] on input "Origin *" at bounding box center [338, 227] width 170 height 14
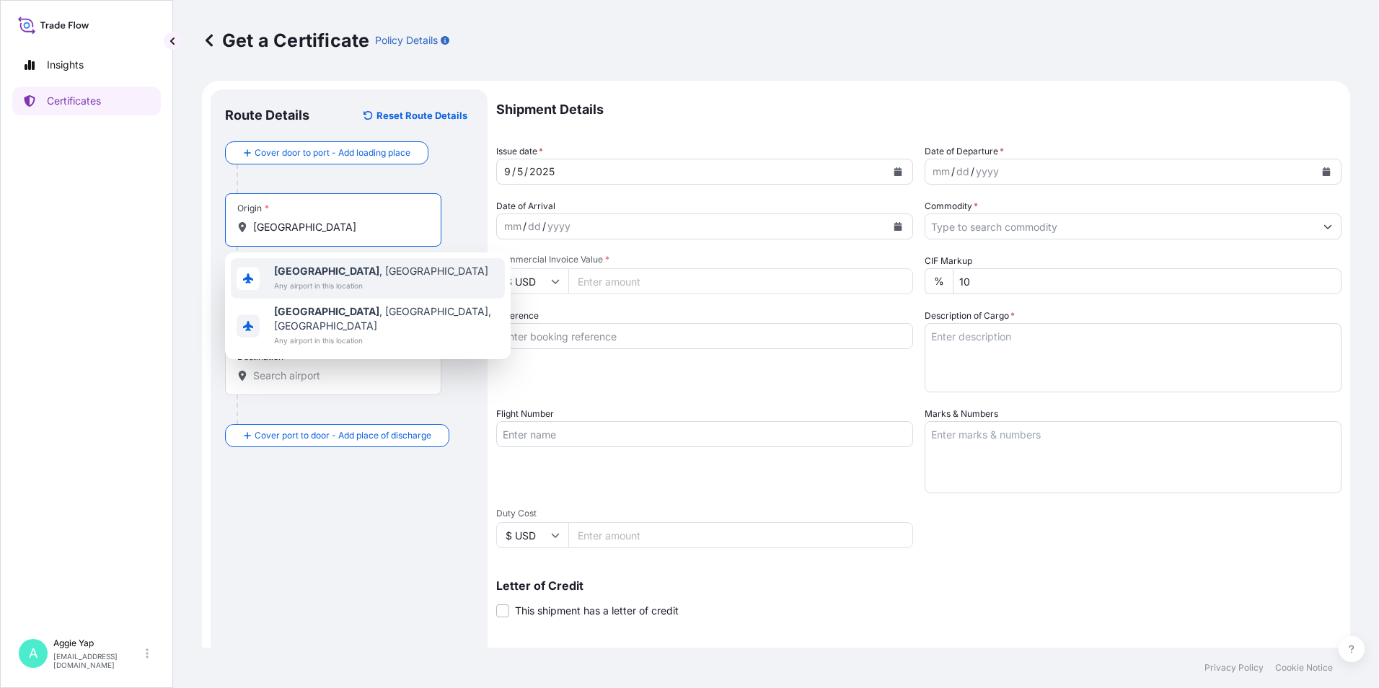
click at [317, 283] on span "Any airport in this location" at bounding box center [381, 285] width 214 height 14
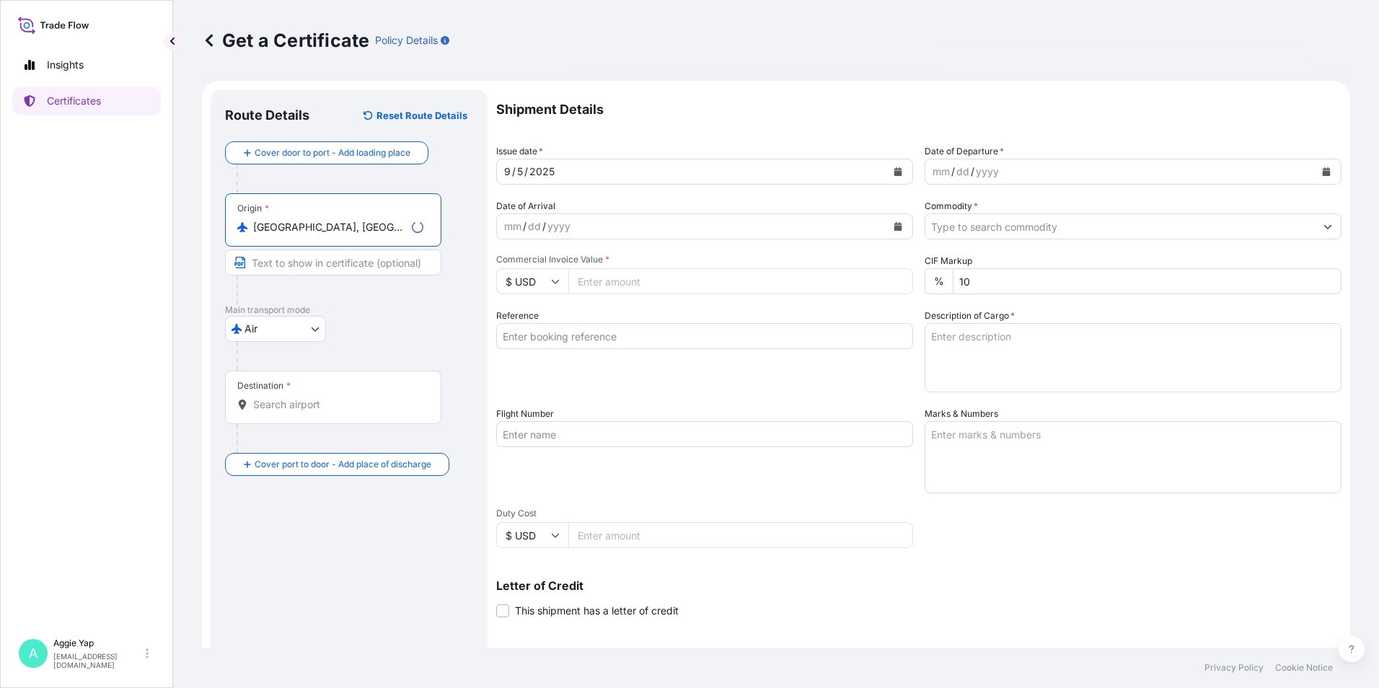
type input "[GEOGRAPHIC_DATA], [GEOGRAPHIC_DATA]"
click at [328, 409] on input "Destination *" at bounding box center [338, 404] width 170 height 14
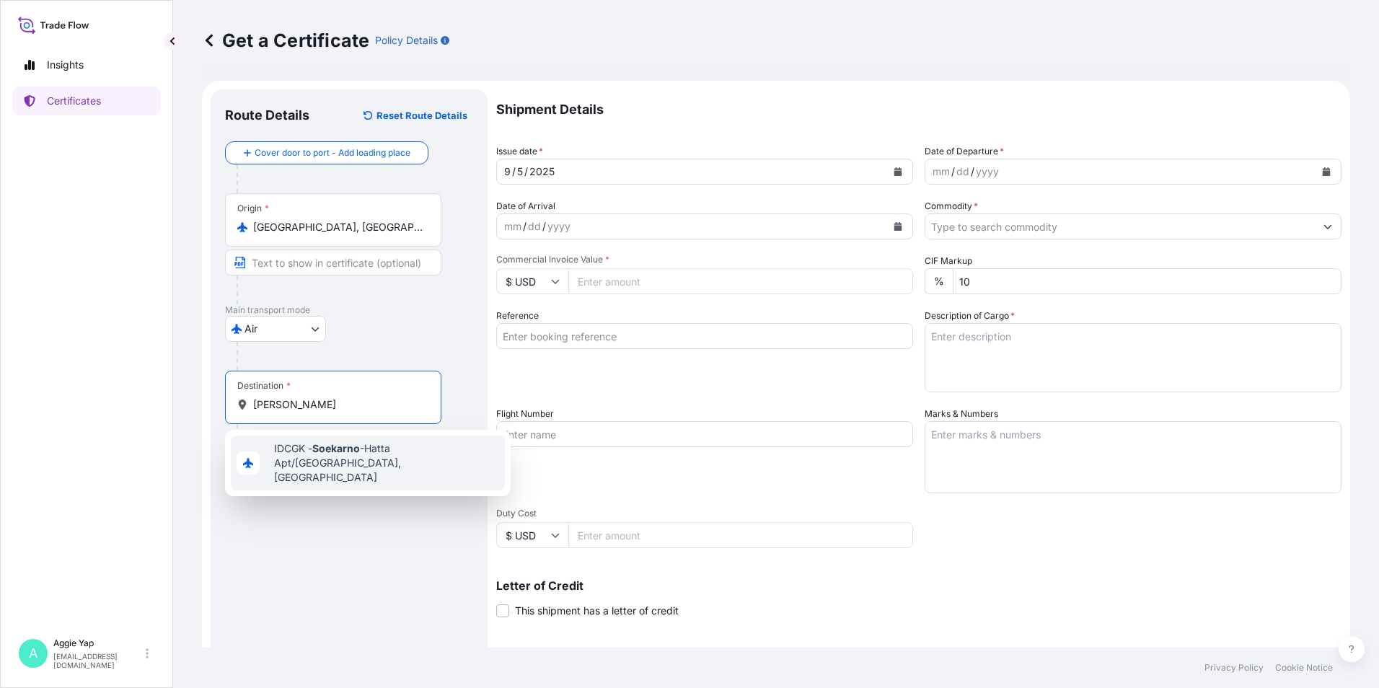
click at [325, 454] on span "IDCGK - Soekarno -Hatta Apt/[GEOGRAPHIC_DATA], [GEOGRAPHIC_DATA]" at bounding box center [386, 462] width 225 height 43
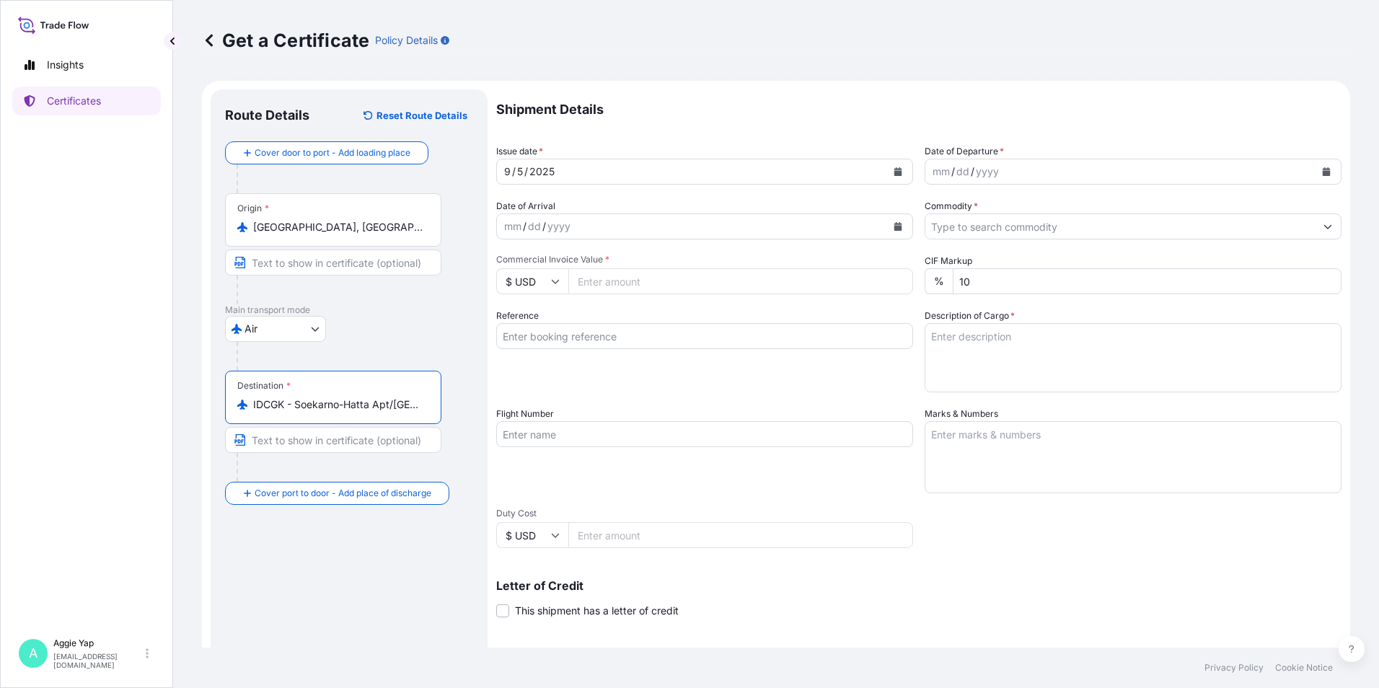
type input "IDCGK - Soekarno-Hatta Apt/[GEOGRAPHIC_DATA], [GEOGRAPHIC_DATA]"
click at [348, 242] on div "Origin * [GEOGRAPHIC_DATA], [GEOGRAPHIC_DATA]" at bounding box center [333, 219] width 216 height 53
click at [348, 234] on input "[GEOGRAPHIC_DATA], [GEOGRAPHIC_DATA]" at bounding box center [338, 227] width 170 height 14
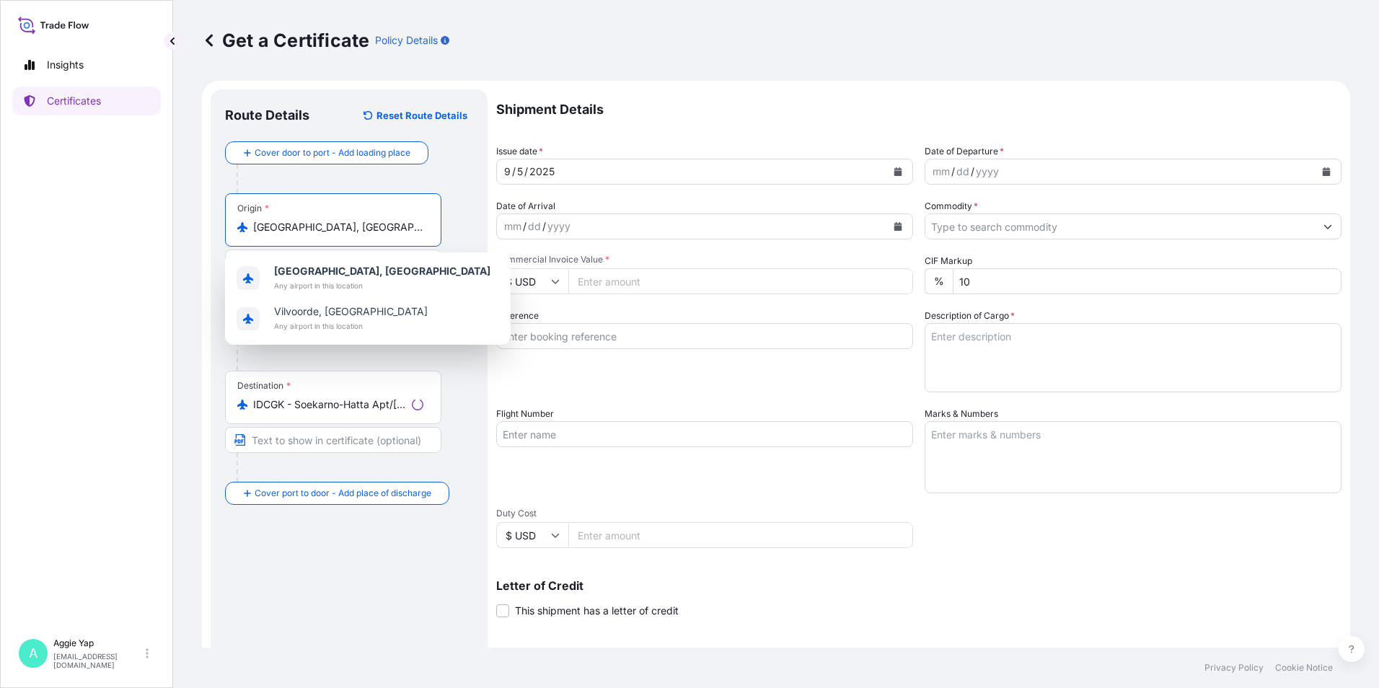
drag, startPoint x: 353, startPoint y: 231, endPoint x: 69, endPoint y: 232, distance: 284.9
click at [69, 232] on div "Insights Certificates A [PERSON_NAME] [EMAIL_ADDRESS][DOMAIN_NAME] Get a Certif…" at bounding box center [689, 344] width 1379 height 688
click at [330, 270] on b "[GEOGRAPHIC_DATA], [GEOGRAPHIC_DATA]" at bounding box center [382, 271] width 216 height 12
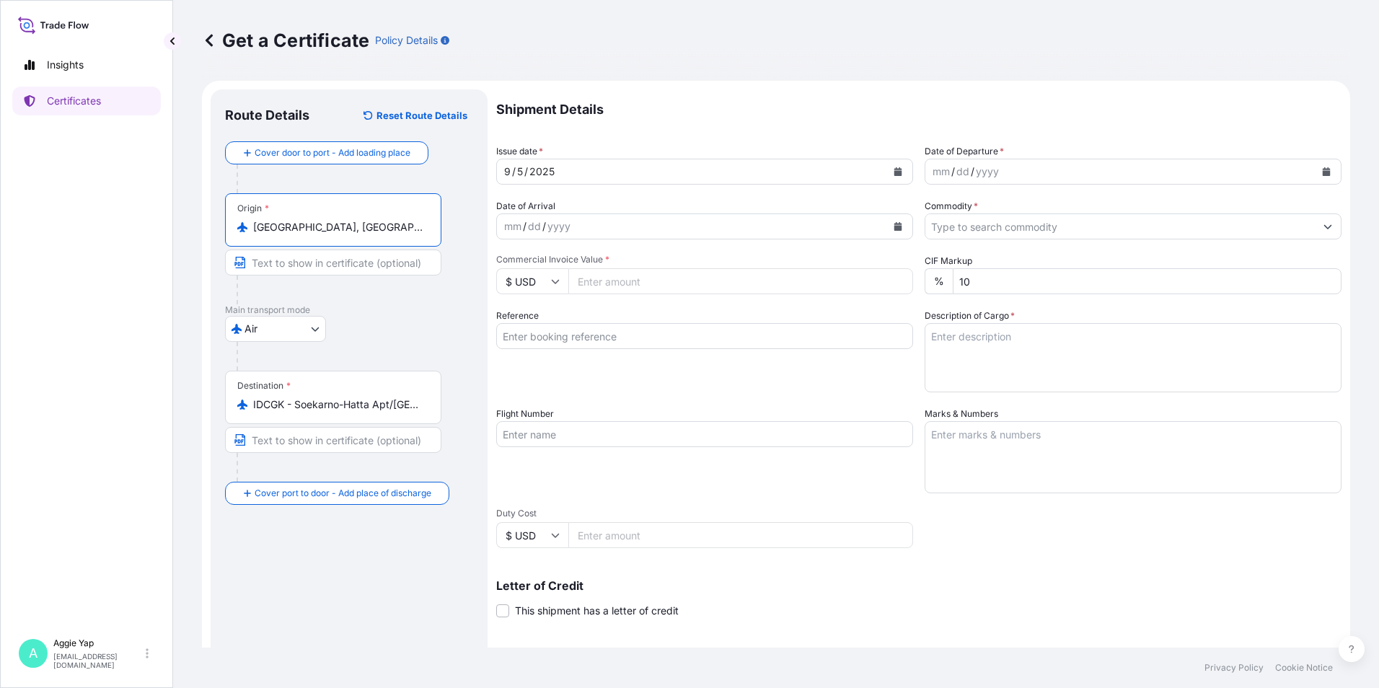
click at [436, 309] on p "Main transport mode" at bounding box center [349, 310] width 248 height 12
click at [889, 176] on button "Calendar" at bounding box center [898, 171] width 23 height 23
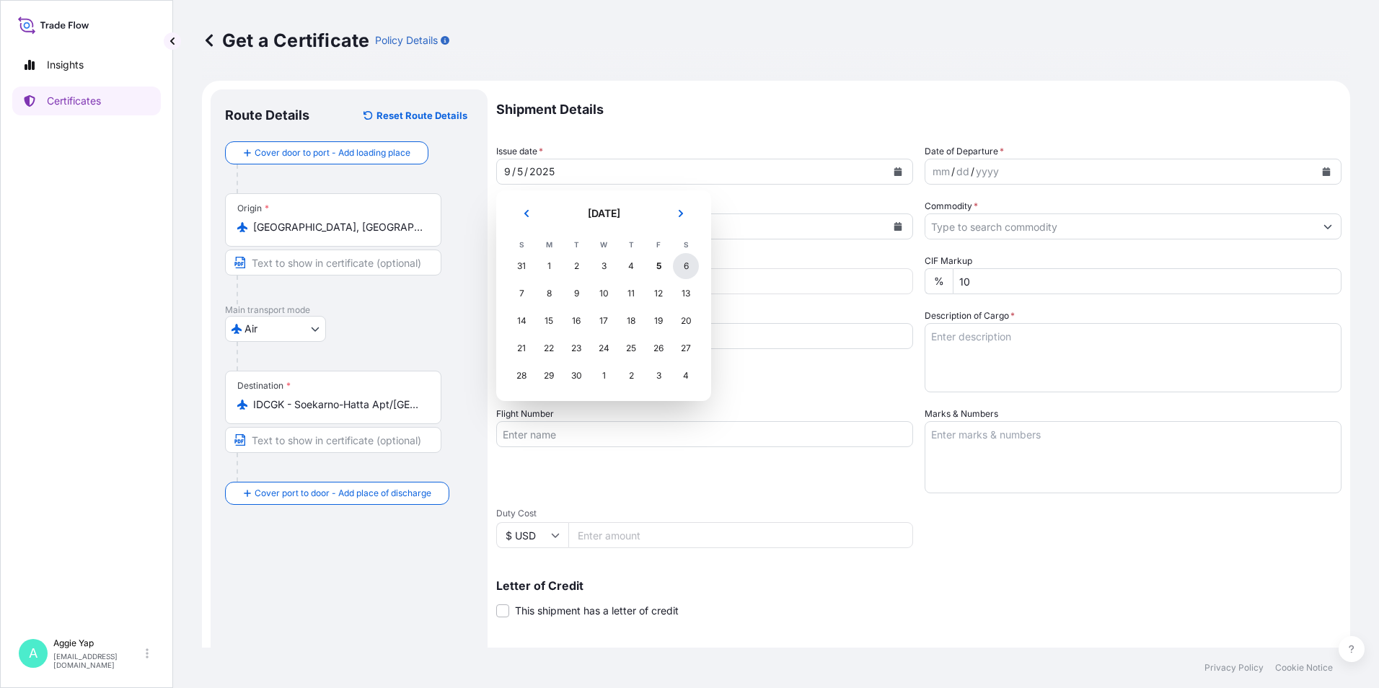
click at [680, 271] on div "6" at bounding box center [686, 266] width 26 height 26
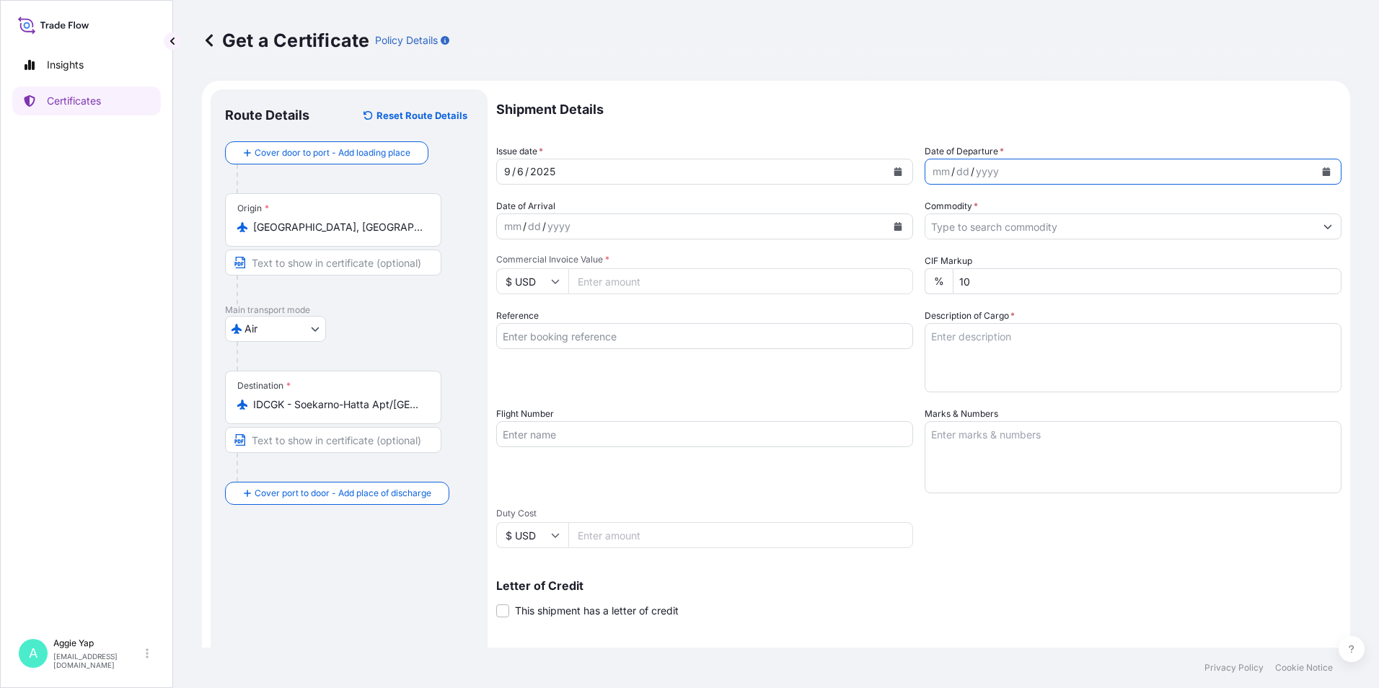
click at [1323, 174] on icon "Calendar" at bounding box center [1327, 171] width 8 height 9
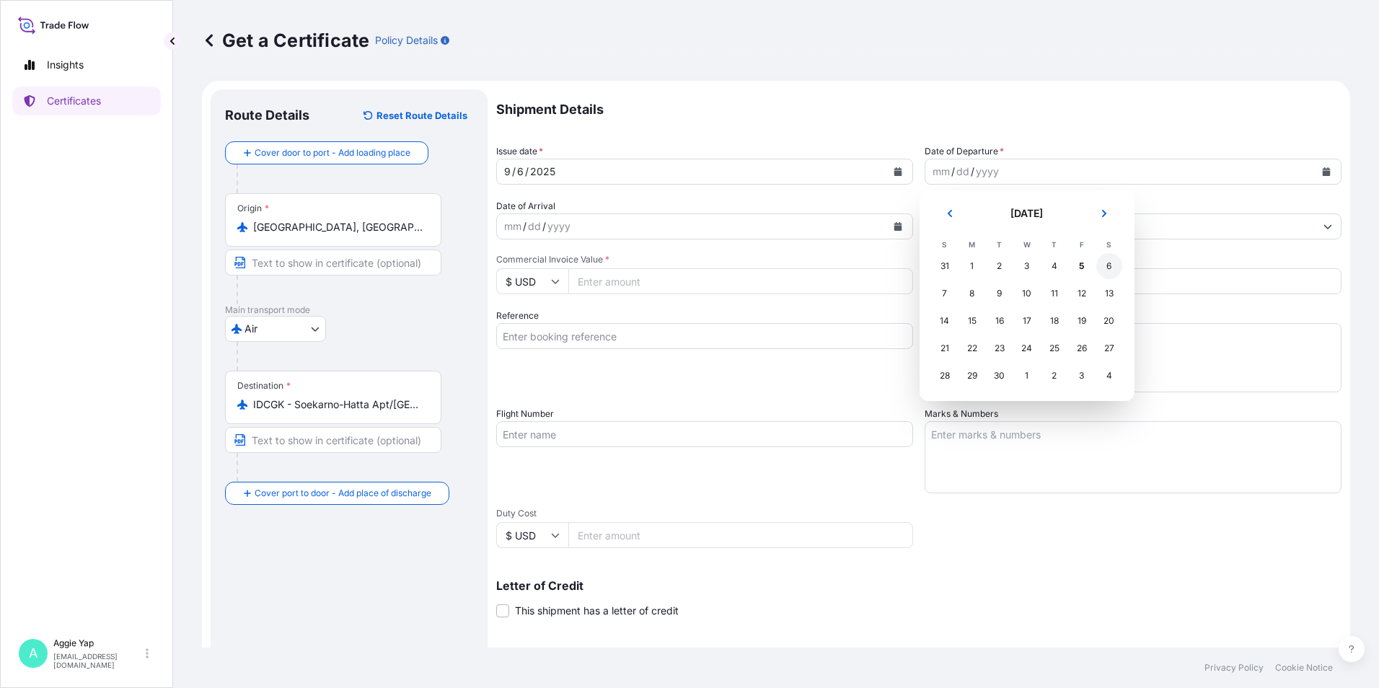
click at [1107, 261] on div "6" at bounding box center [1109, 266] width 26 height 26
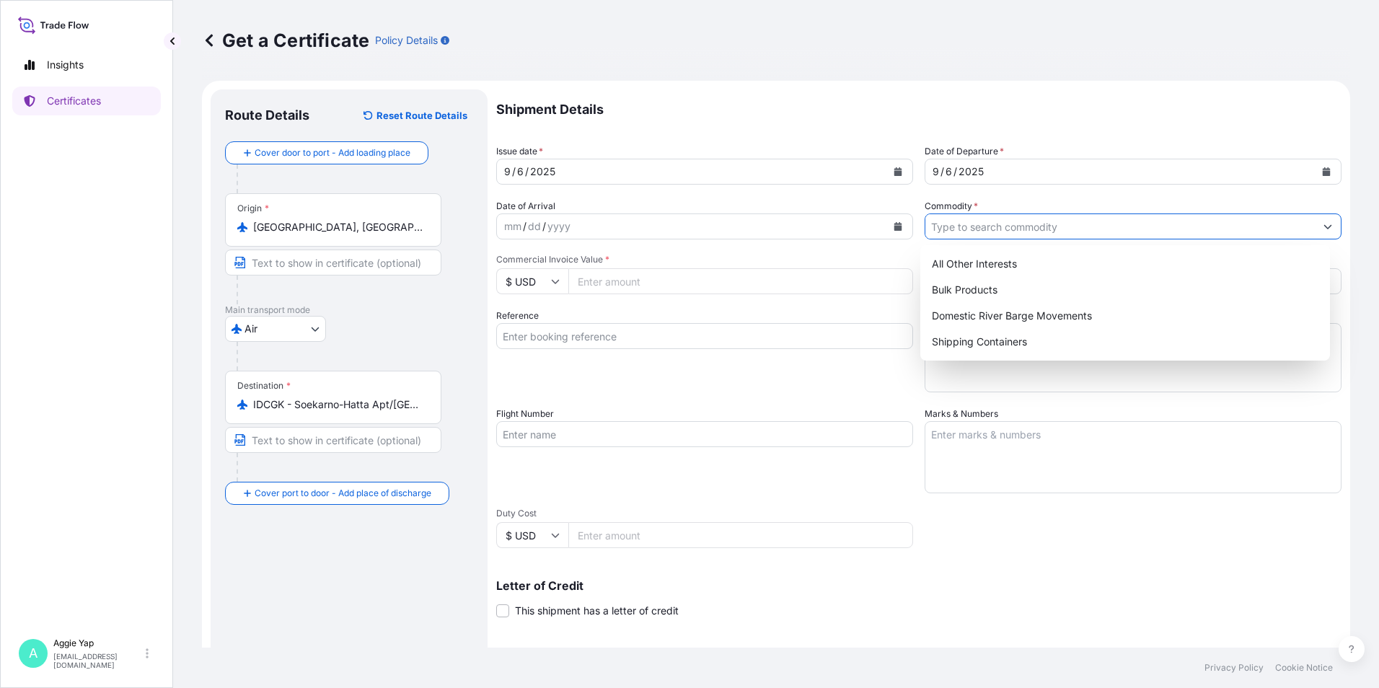
click at [993, 227] on input "Commodity *" at bounding box center [1121, 227] width 390 height 26
click at [995, 271] on div "All Other Interests" at bounding box center [1125, 264] width 399 height 26
type input "All Other Interests"
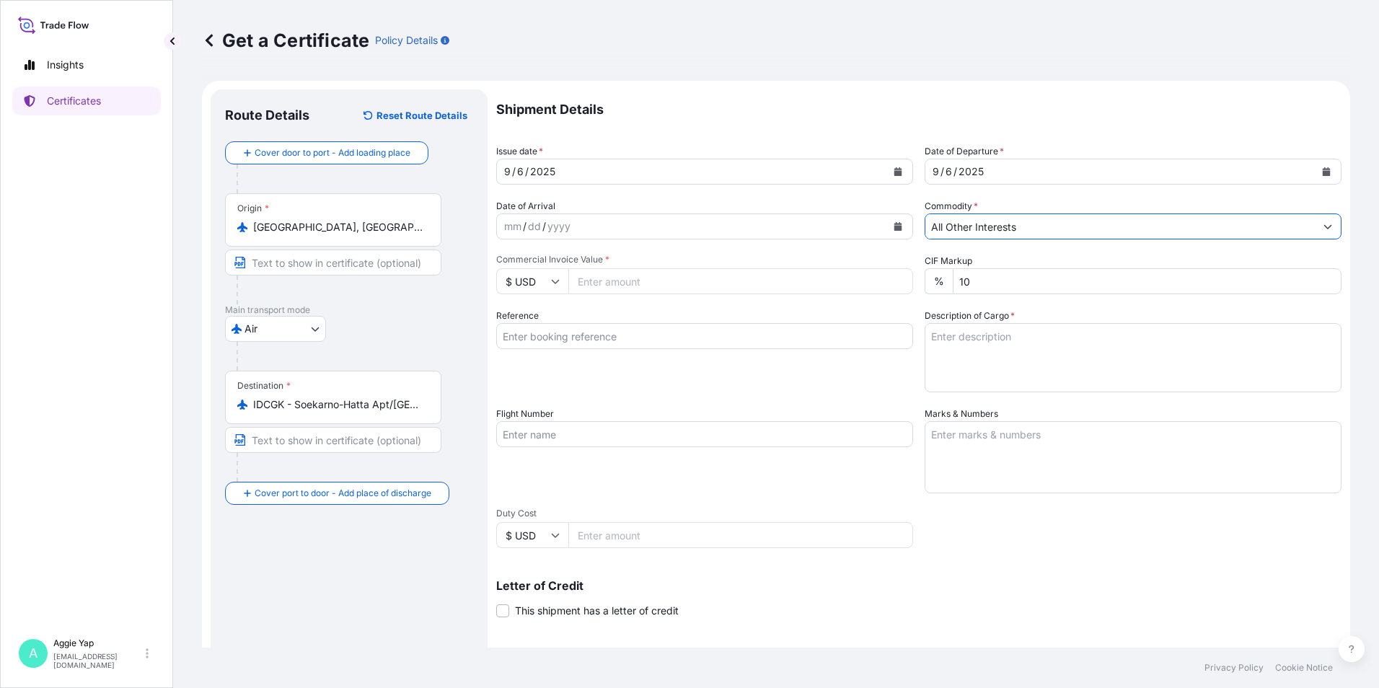
drag, startPoint x: 620, startPoint y: 286, endPoint x: 729, endPoint y: 273, distance: 110.4
click at [620, 286] on input "Commercial Invoice Value *" at bounding box center [740, 281] width 345 height 26
type input "12046.62"
click at [548, 333] on input "Reference" at bounding box center [704, 336] width 417 height 26
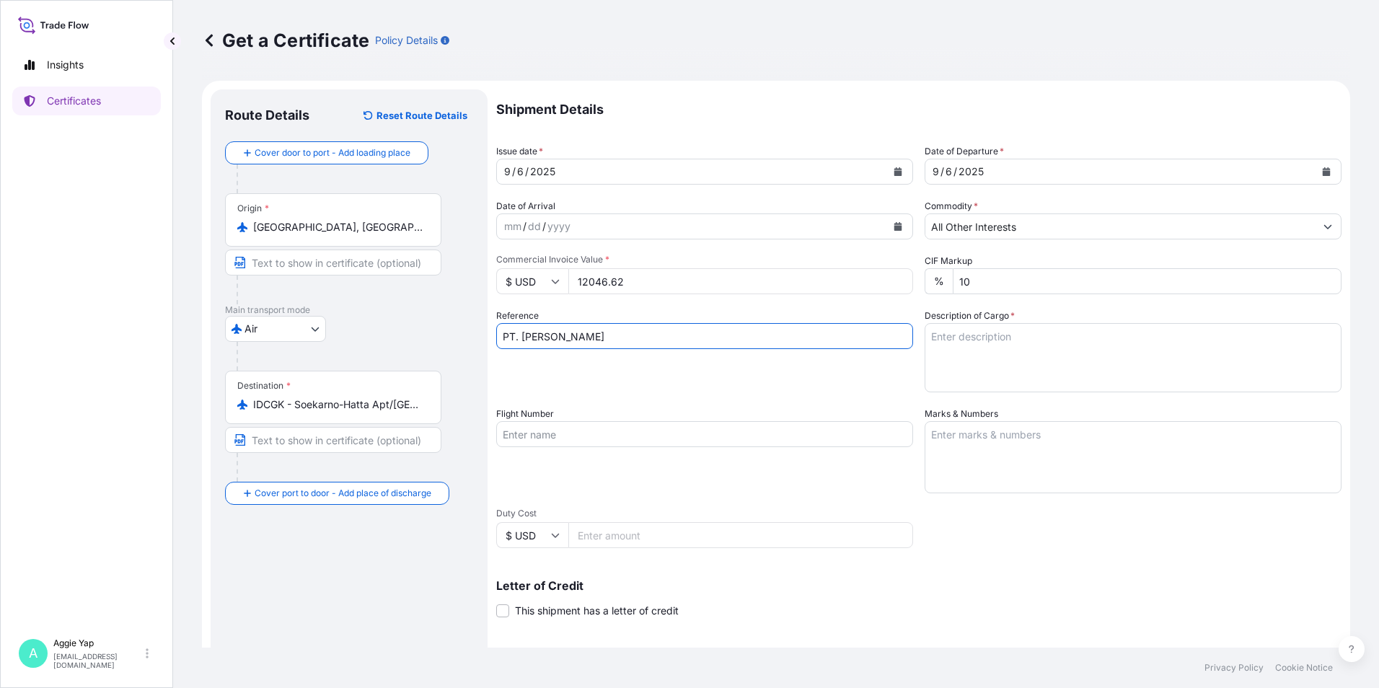
type input "PT. [PERSON_NAME]"
click at [651, 379] on div "Reference PT. [PERSON_NAME]" at bounding box center [704, 351] width 417 height 84
drag, startPoint x: 618, startPoint y: 433, endPoint x: 684, endPoint y: 439, distance: 65.9
click at [618, 433] on input "Flight Number" at bounding box center [704, 434] width 417 height 26
type input "EK 0072"
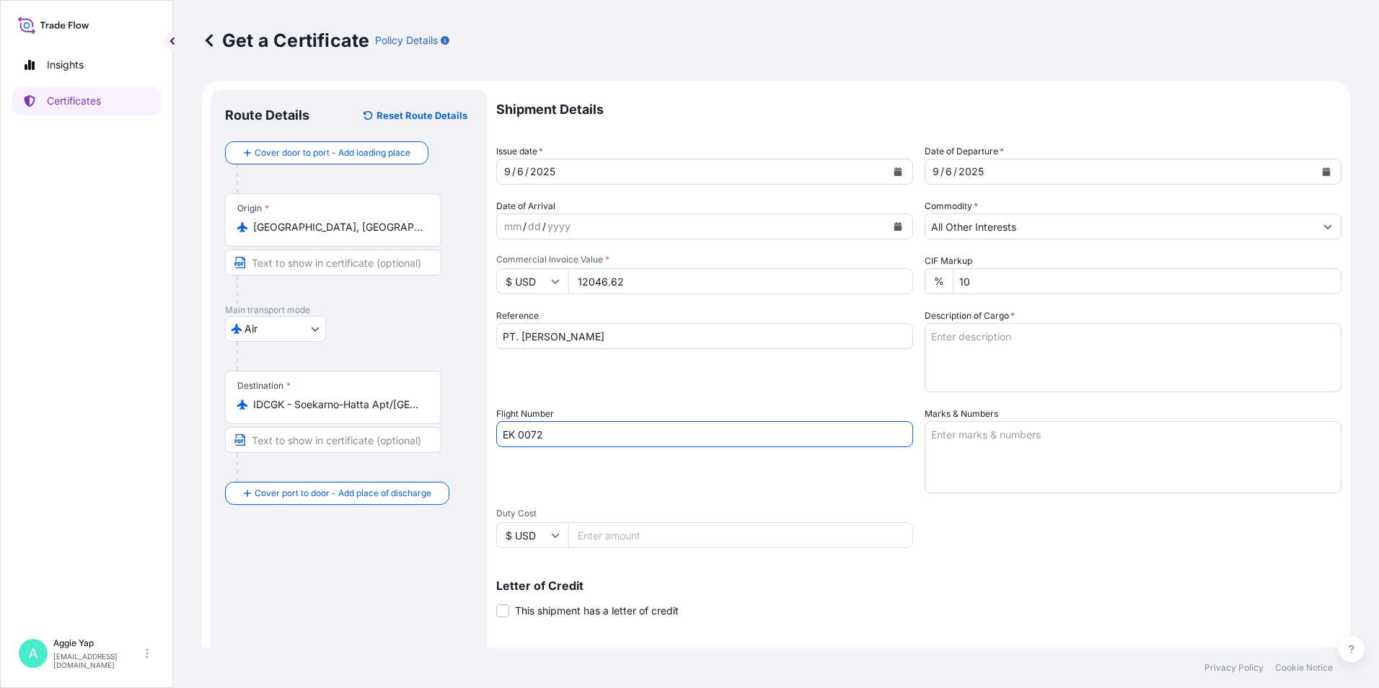
drag, startPoint x: 1087, startPoint y: 454, endPoint x: 1122, endPoint y: 452, distance: 34.7
click at [1087, 454] on textarea "Marks & Numbers" at bounding box center [1133, 457] width 417 height 72
type textarea "AS PER AIRWAY BILL"
click at [734, 505] on div "Shipment Details Issue date * [DATE] Date of Departure * [DATE] Date of Arrival…" at bounding box center [918, 432] width 845 height 687
click at [683, 537] on input "Duty Cost" at bounding box center [740, 535] width 345 height 26
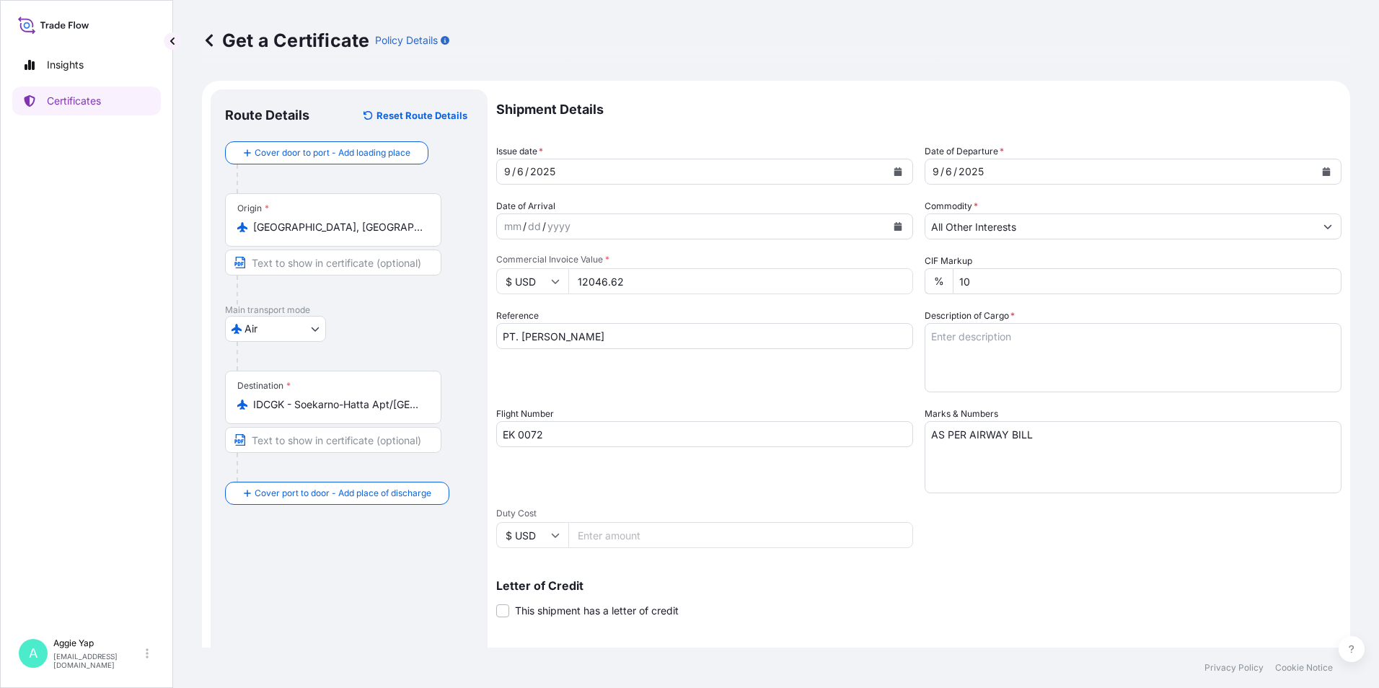
click at [832, 464] on div "Flight Number EK 0072" at bounding box center [704, 450] width 417 height 87
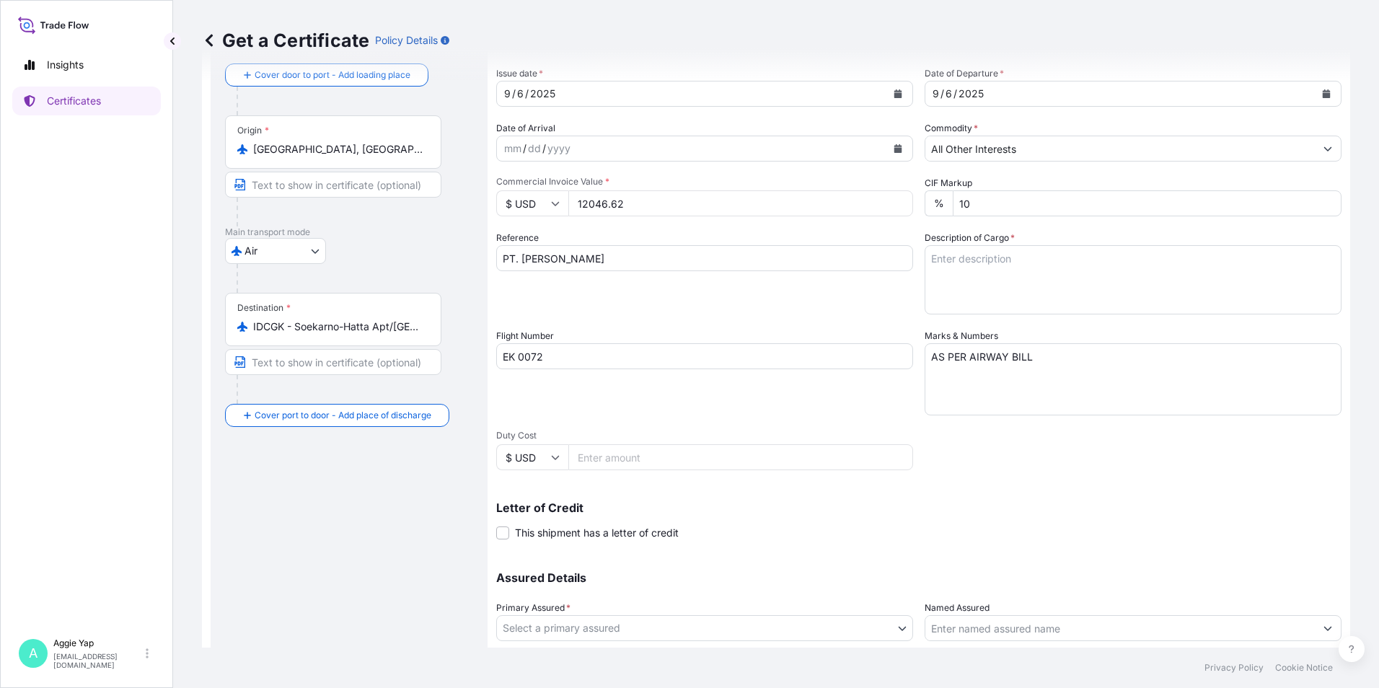
scroll to position [178, 0]
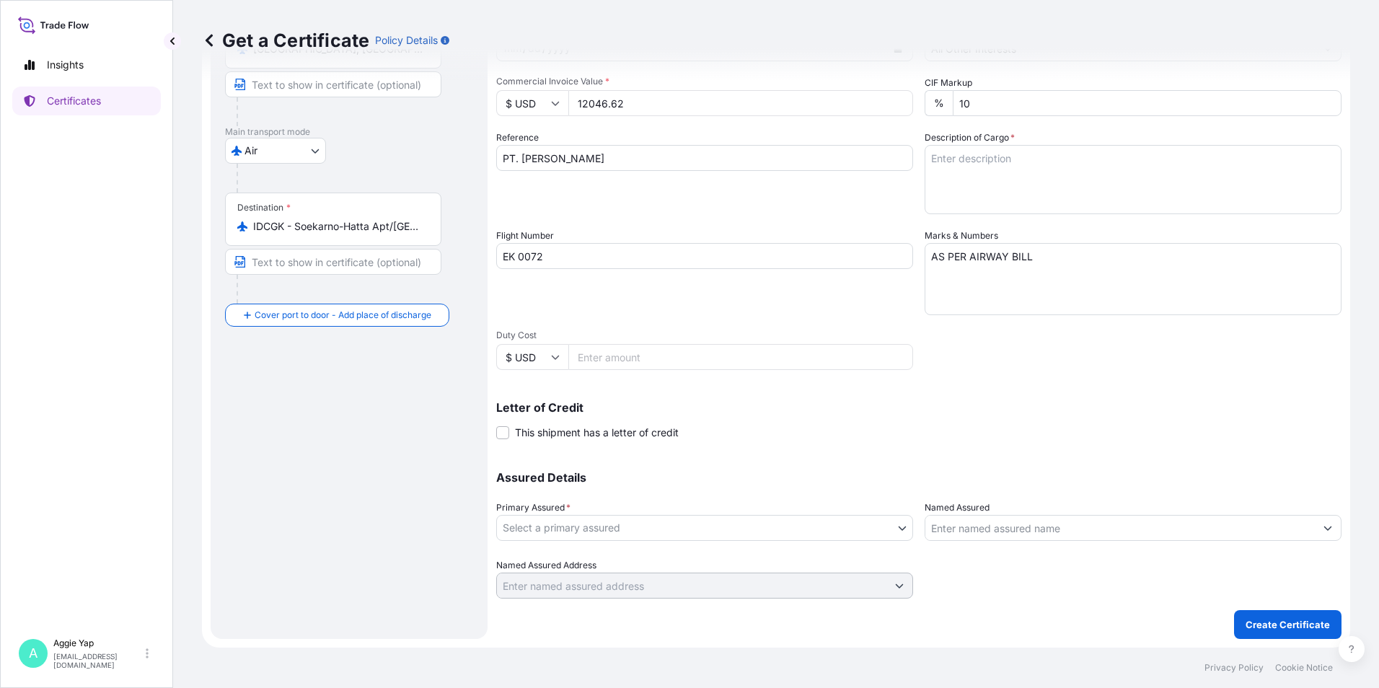
click at [644, 529] on body "Insights Certificates A [PERSON_NAME] [EMAIL_ADDRESS][DOMAIN_NAME] Get a Certif…" at bounding box center [689, 344] width 1379 height 688
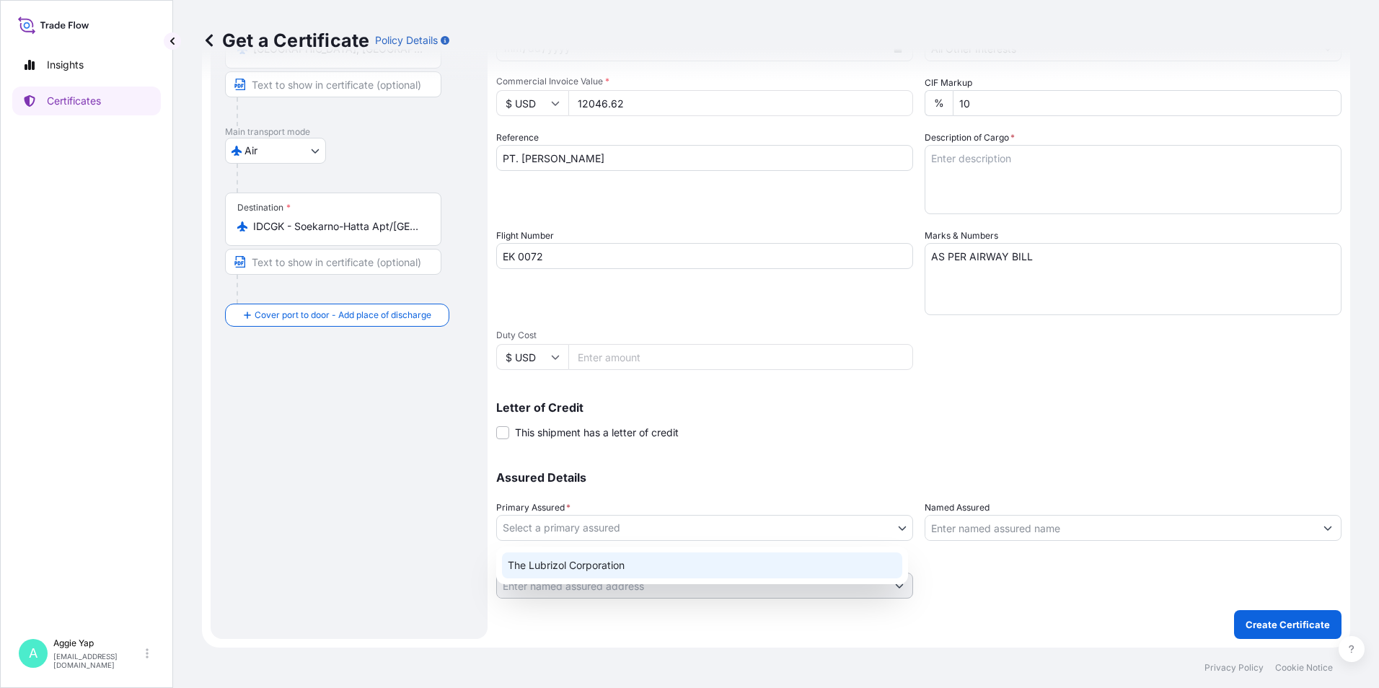
click at [599, 578] on div "The Lubrizol Corporation" at bounding box center [702, 566] width 400 height 26
select select "31566"
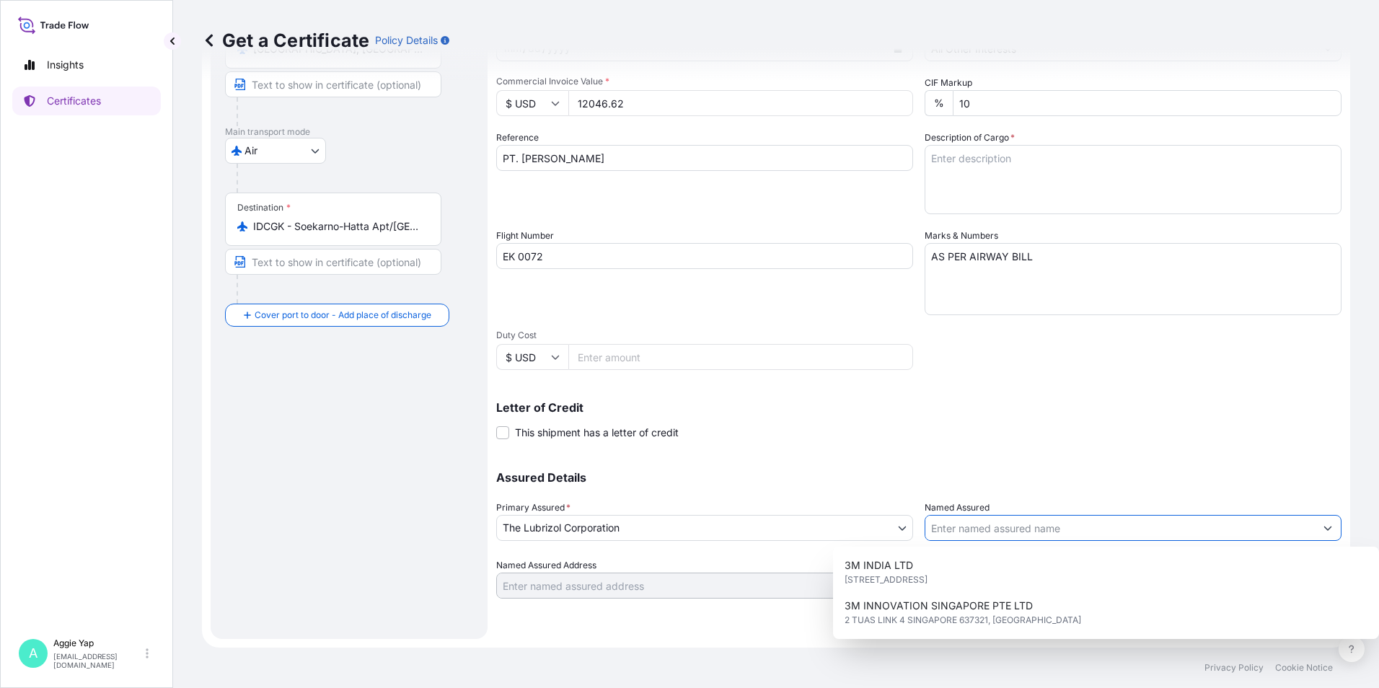
click at [1022, 526] on input "Named Assured" at bounding box center [1121, 528] width 390 height 26
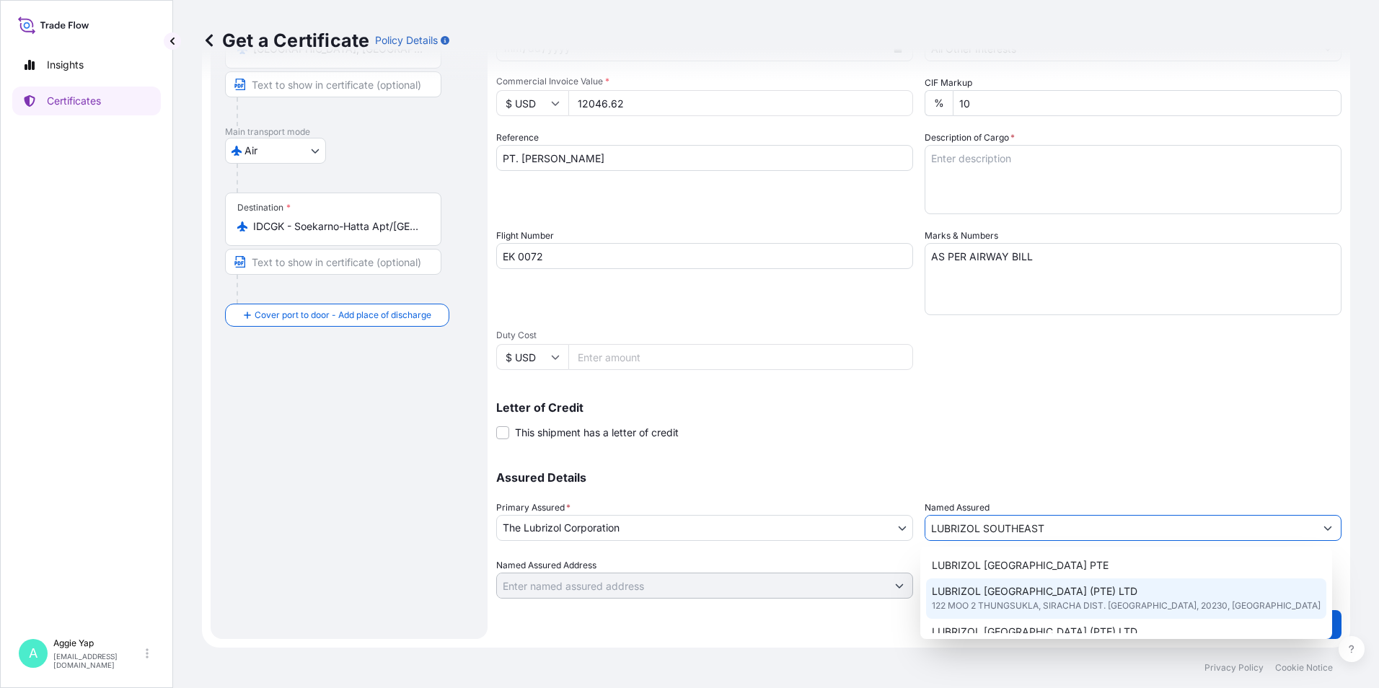
scroll to position [72, 0]
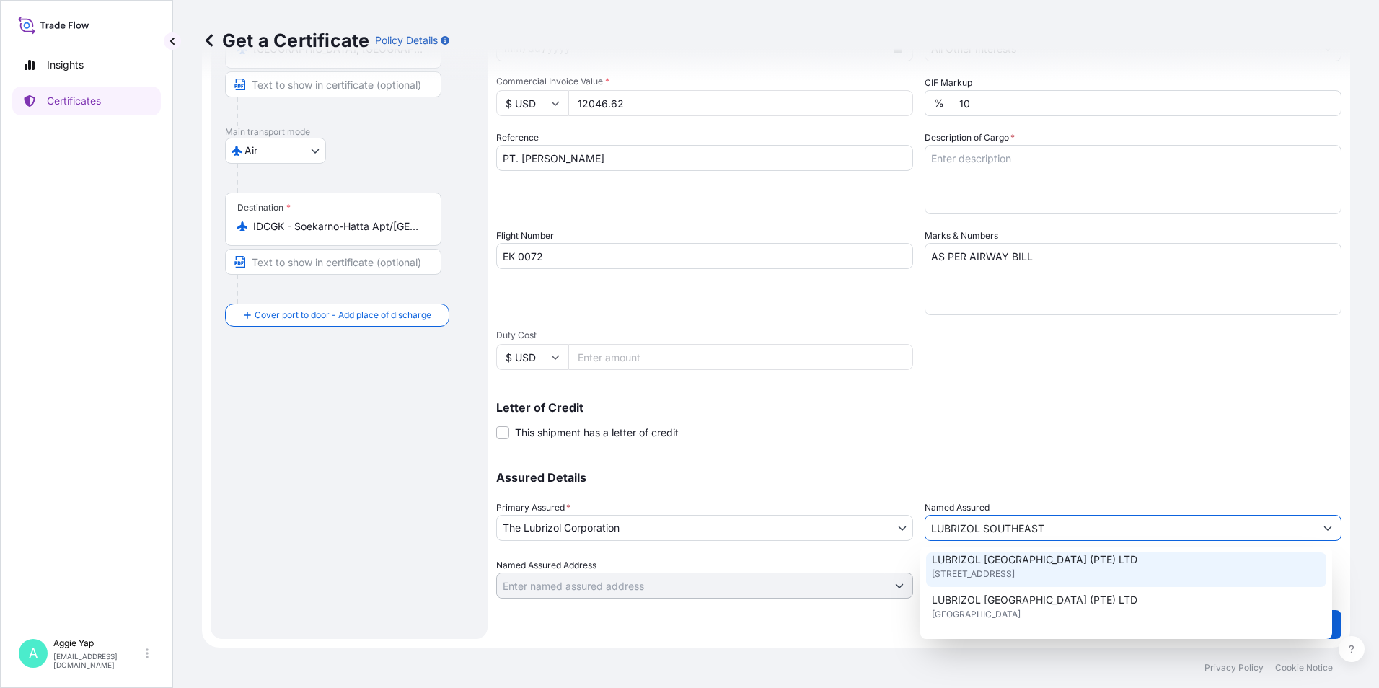
click at [1015, 580] on span "[STREET_ADDRESS]" at bounding box center [973, 574] width 83 height 14
type input "LUBRIZOL [GEOGRAPHIC_DATA] (PTE) LTD"
type input "[STREET_ADDRESS]"
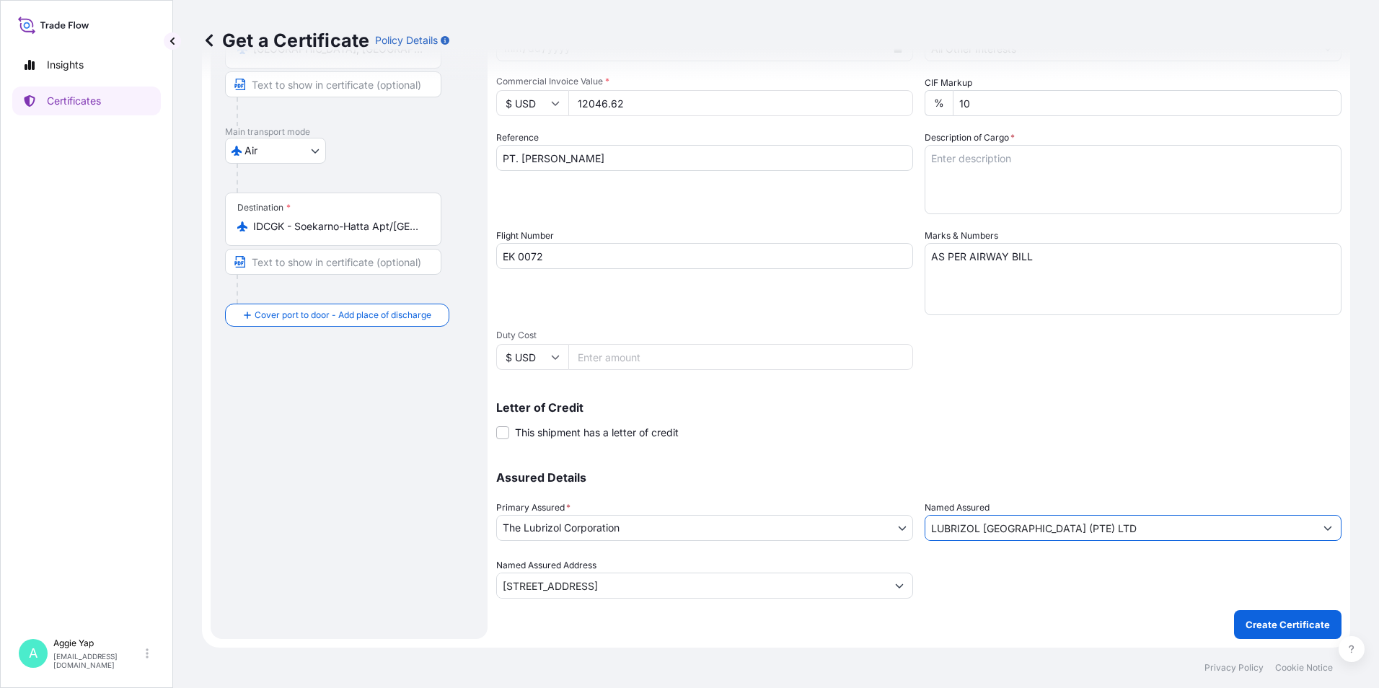
type input "LUBRIZOL [GEOGRAPHIC_DATA] (PTE) LTD"
click at [972, 470] on div "Assured Details Primary Assured * The Lubrizol Corporation The Lubrizol Corpora…" at bounding box center [918, 526] width 845 height 144
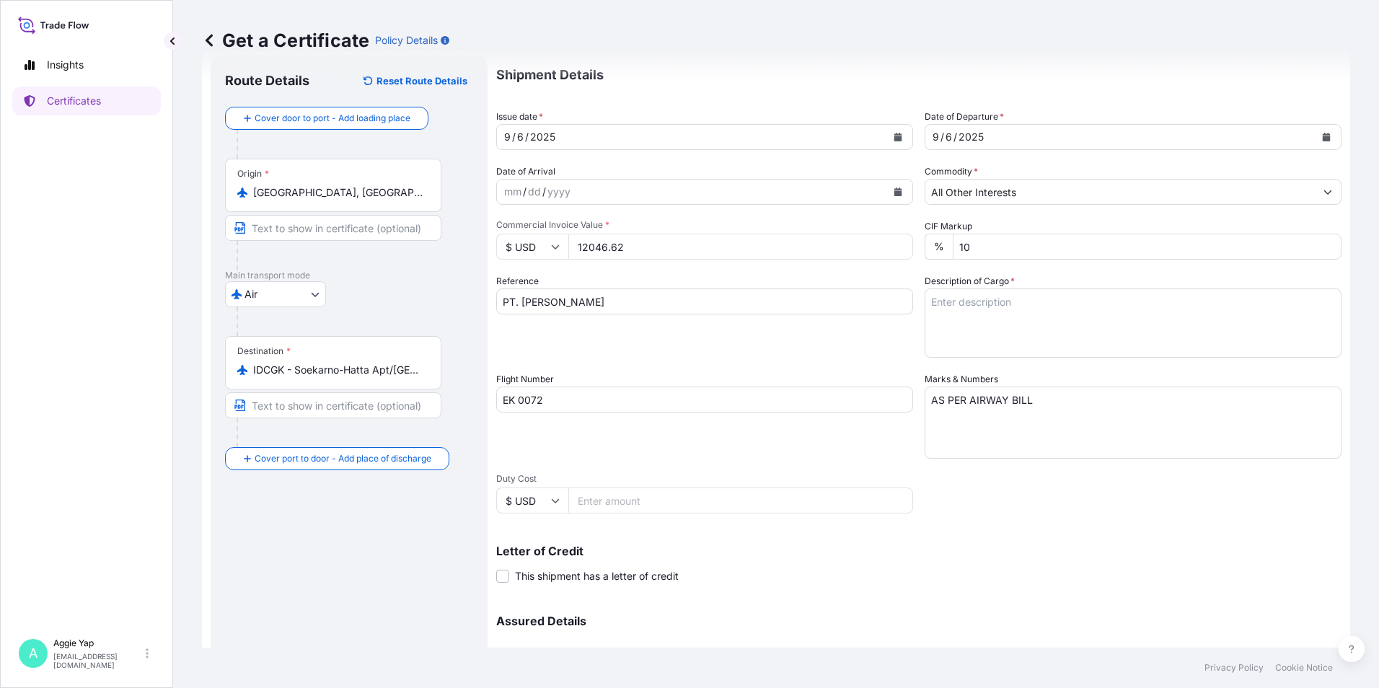
scroll to position [34, 0]
click at [1001, 323] on textarea "Description of Cargo *" at bounding box center [1133, 323] width 417 height 69
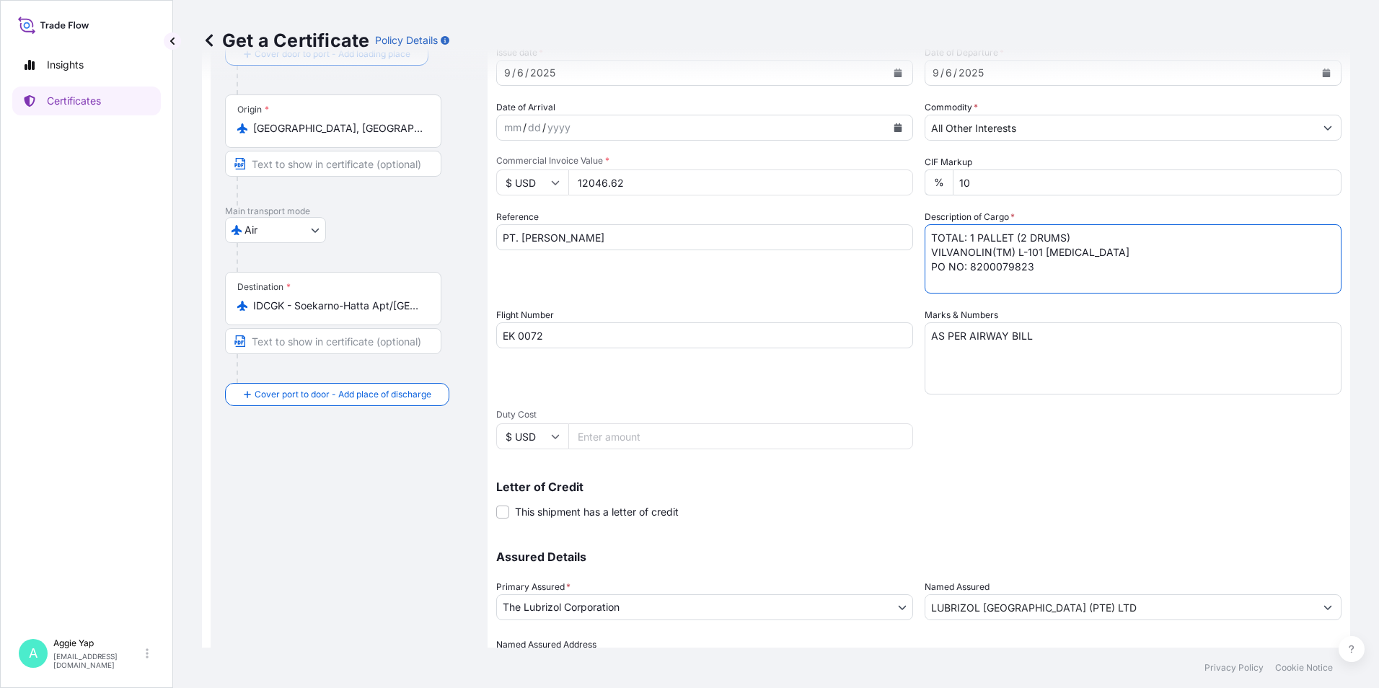
scroll to position [178, 0]
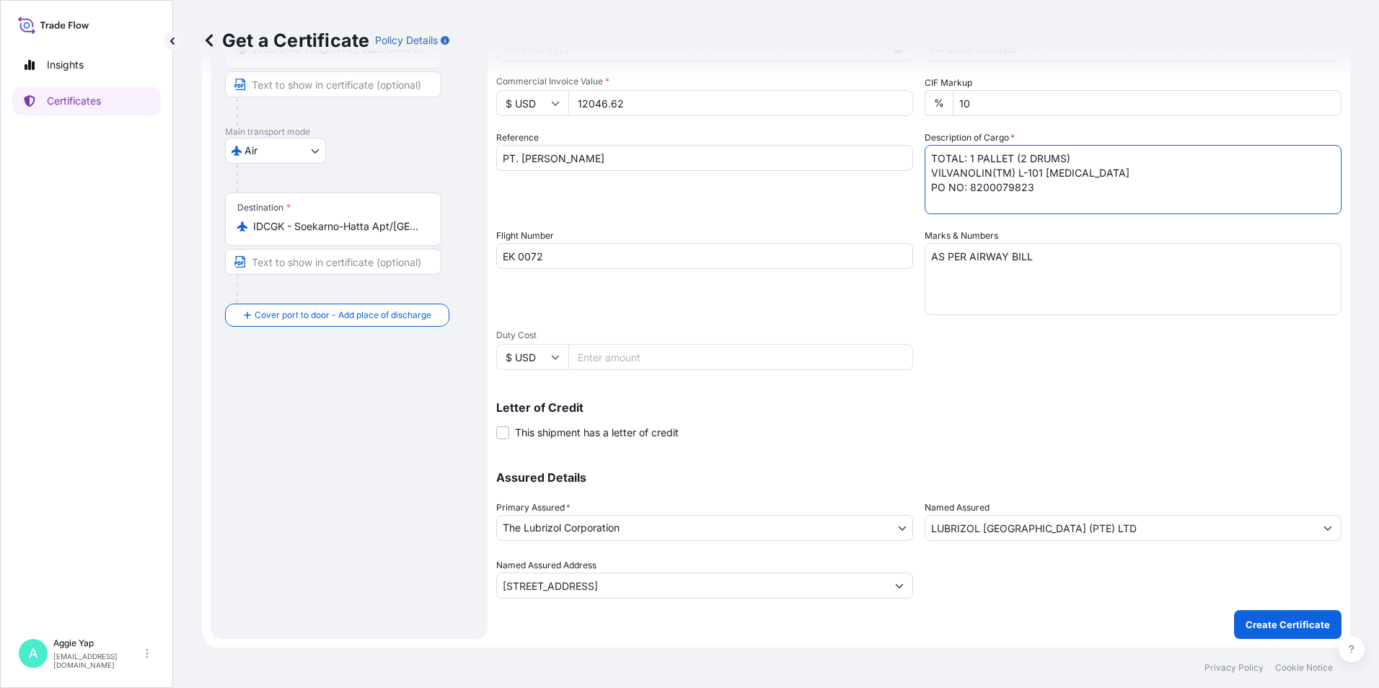
type textarea "TOTAL: 1 PALLET (2 DRUMS) VILVANOLIN(TM) L-101 [MEDICAL_DATA] PO NO: 8200079823"
click at [1257, 620] on p "Create Certificate" at bounding box center [1288, 624] width 84 height 14
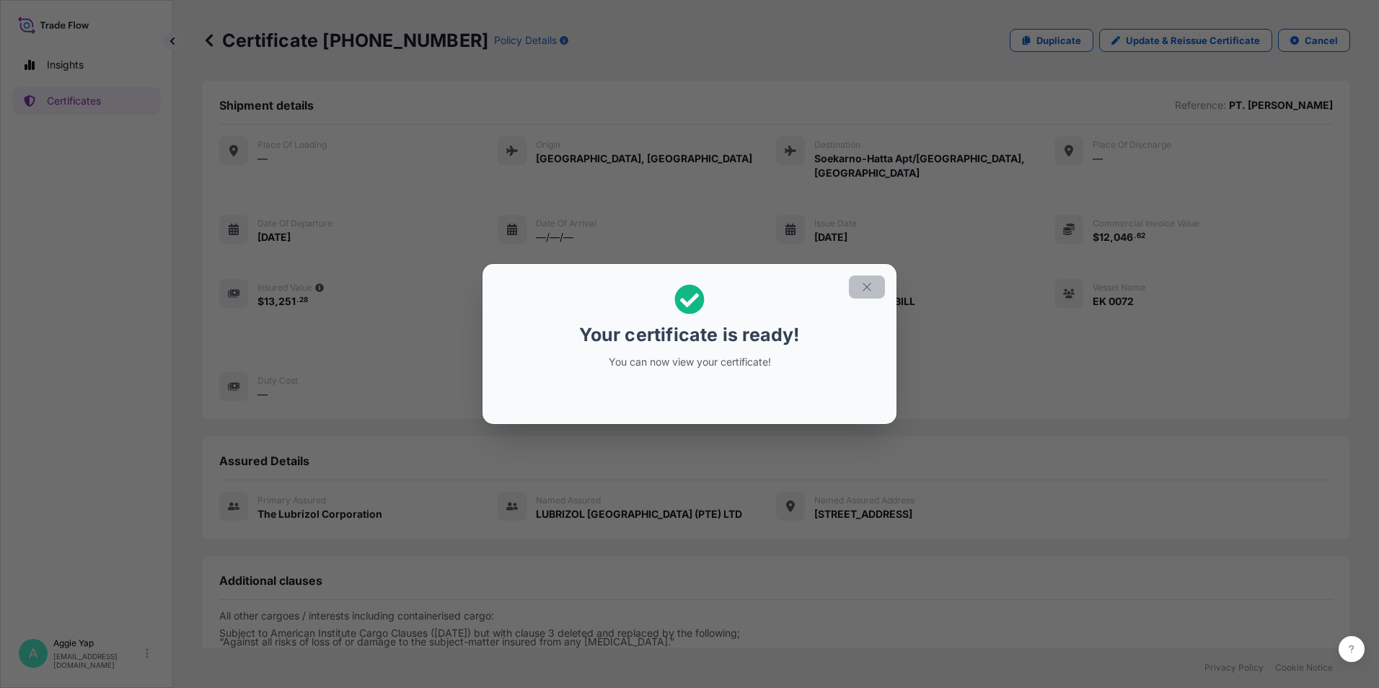
click at [866, 294] on button "button" at bounding box center [867, 287] width 36 height 23
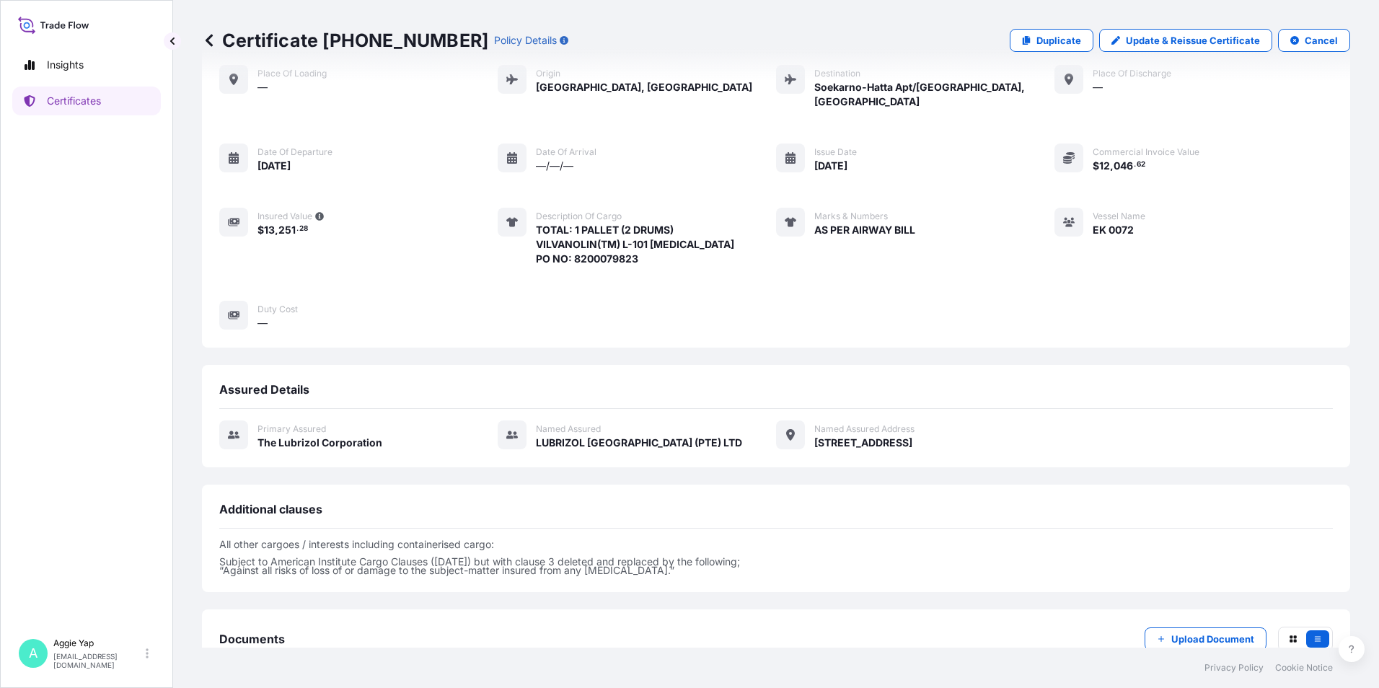
scroll to position [154, 0]
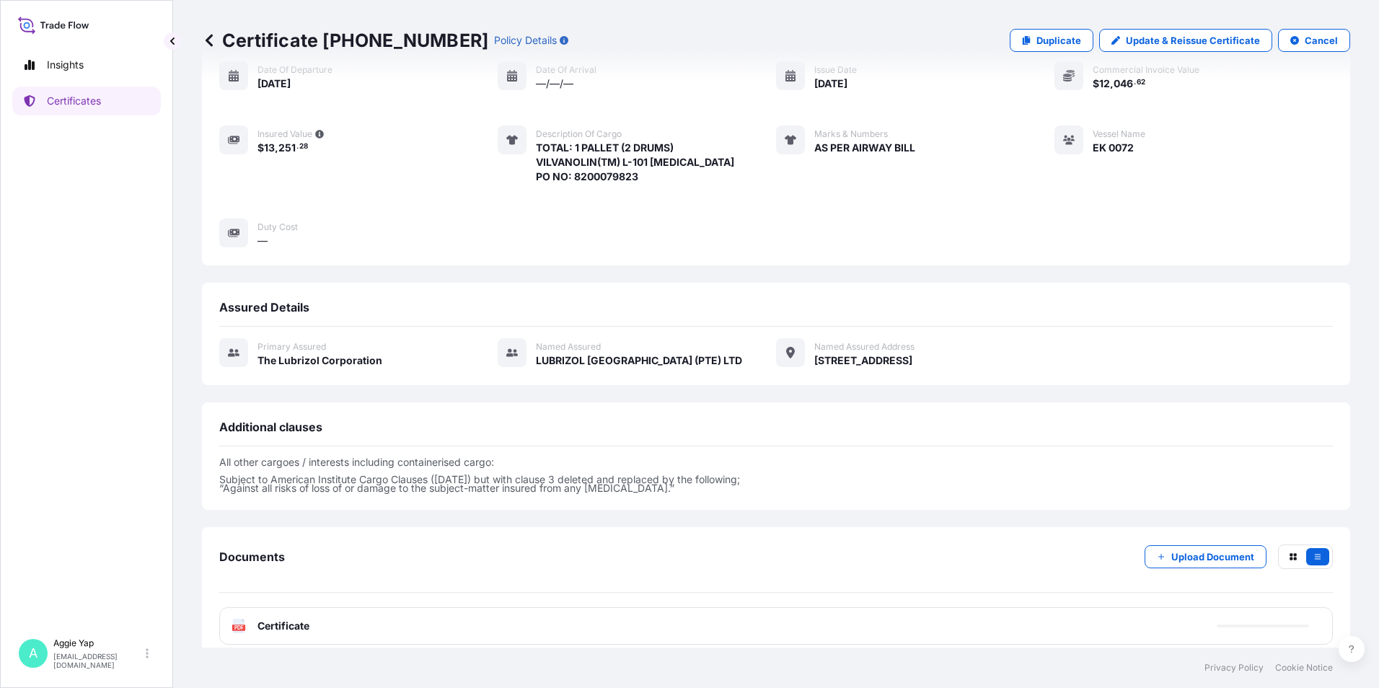
click at [296, 619] on div "PDF Certificate" at bounding box center [776, 626] width 1114 height 38
click at [294, 619] on span "Certificate" at bounding box center [284, 626] width 52 height 14
click at [295, 619] on span "Certificate" at bounding box center [284, 626] width 52 height 14
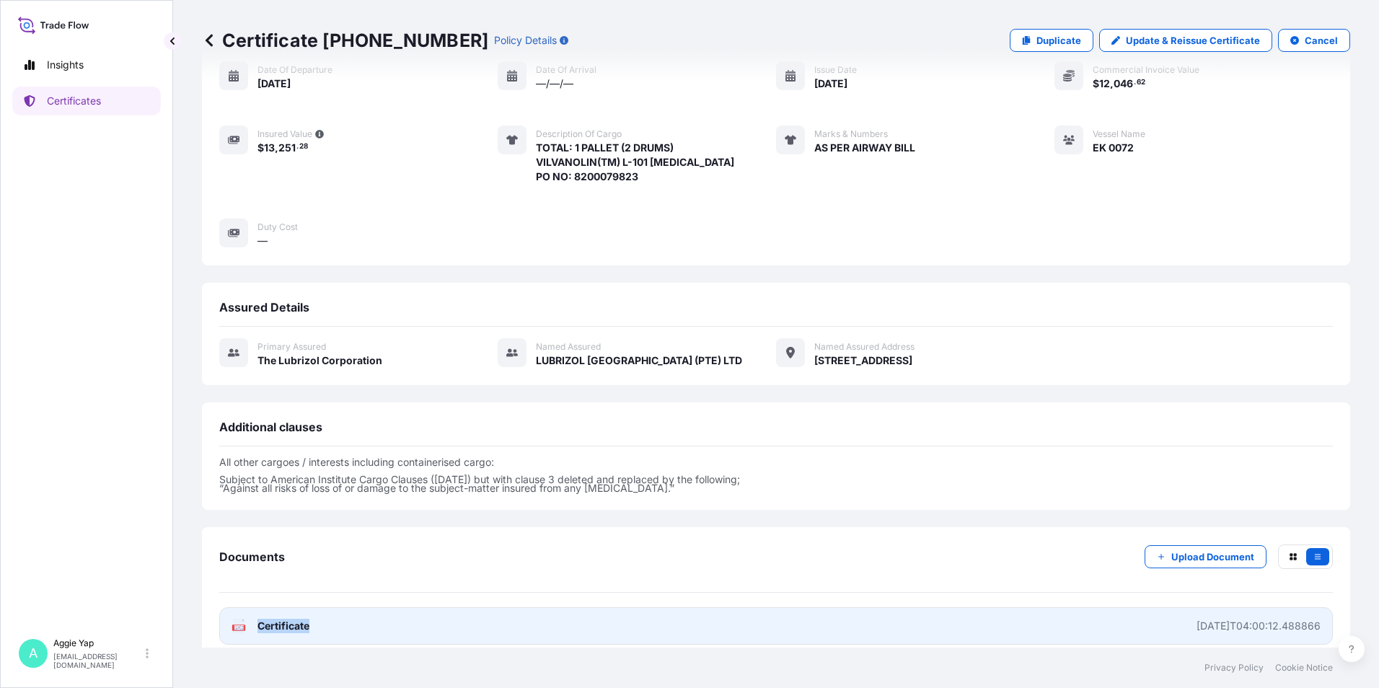
click at [299, 619] on span "Certificate" at bounding box center [284, 626] width 52 height 14
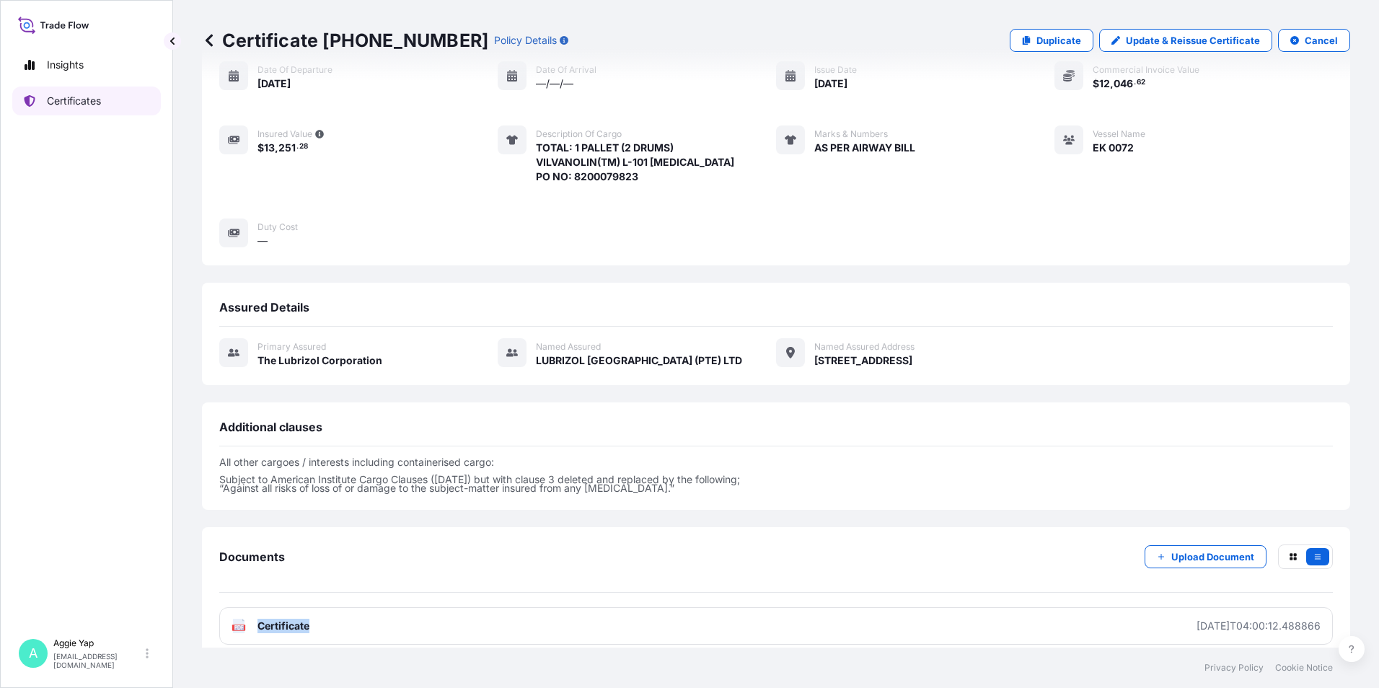
click at [55, 103] on p "Certificates" at bounding box center [74, 101] width 54 height 14
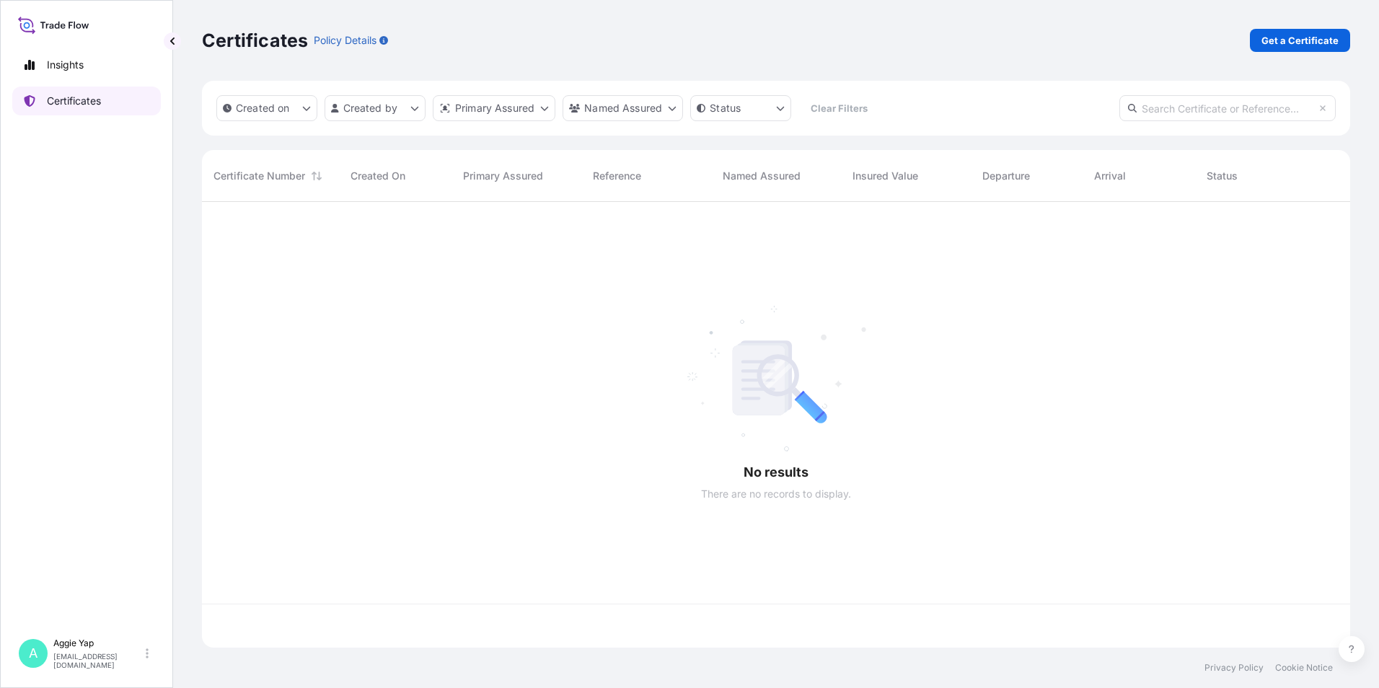
scroll to position [443, 1138]
